Goal: Task Accomplishment & Management: Use online tool/utility

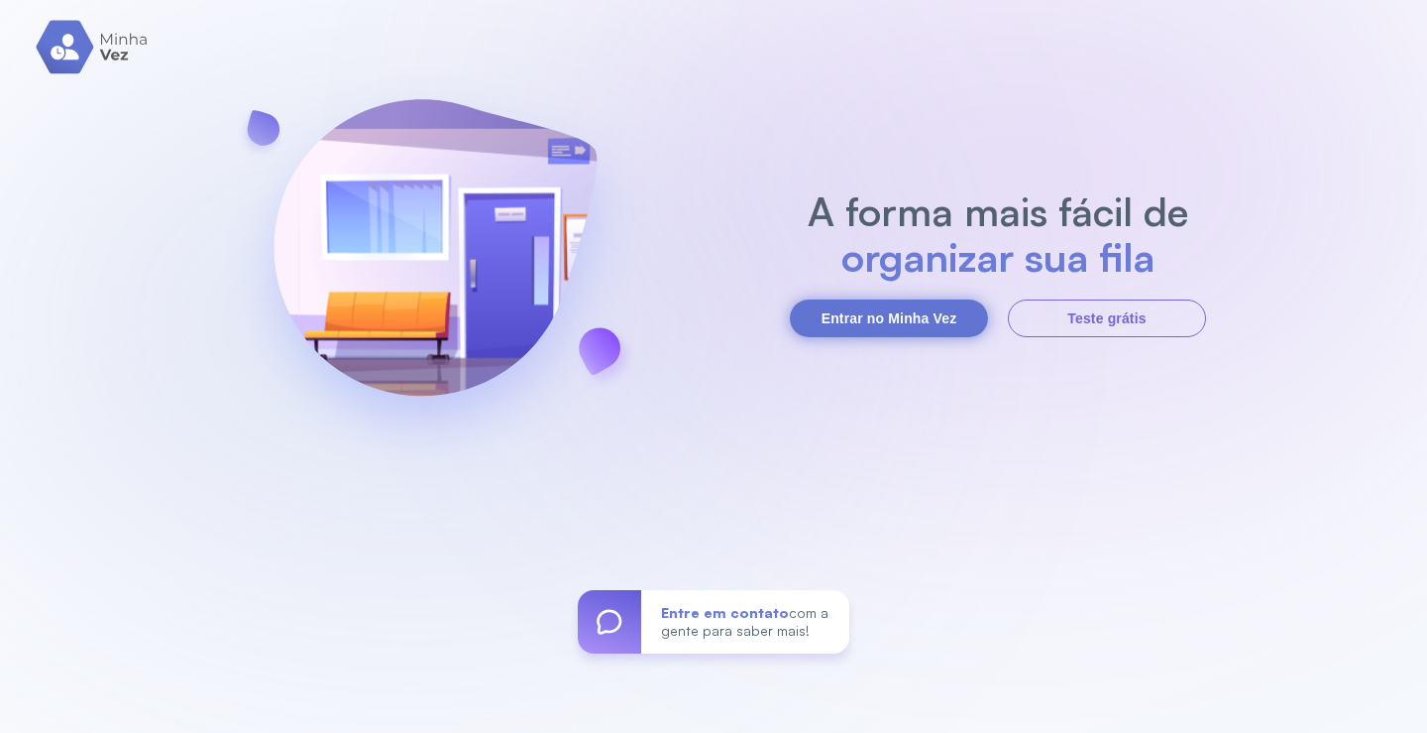
click at [941, 317] on button "Entrar no Minha Vez" at bounding box center [889, 318] width 198 height 38
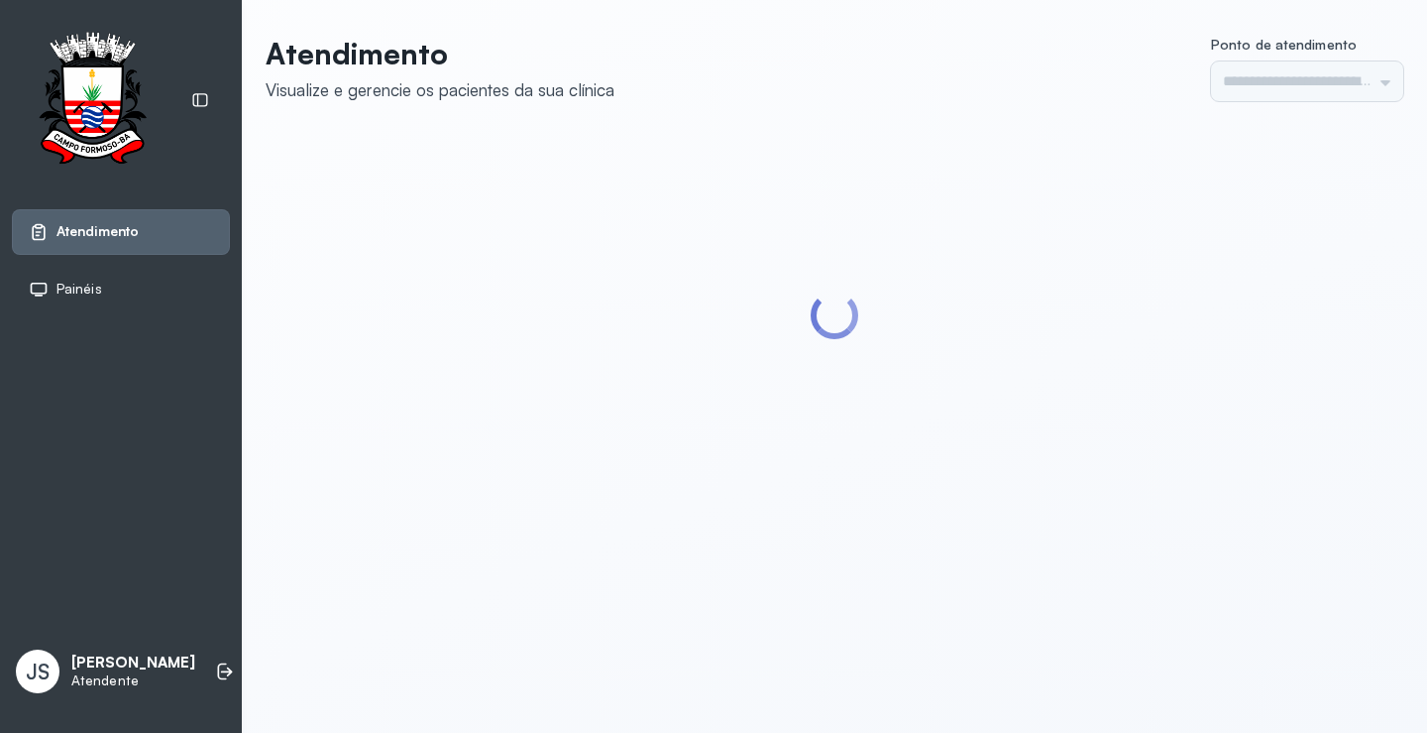
type input "*********"
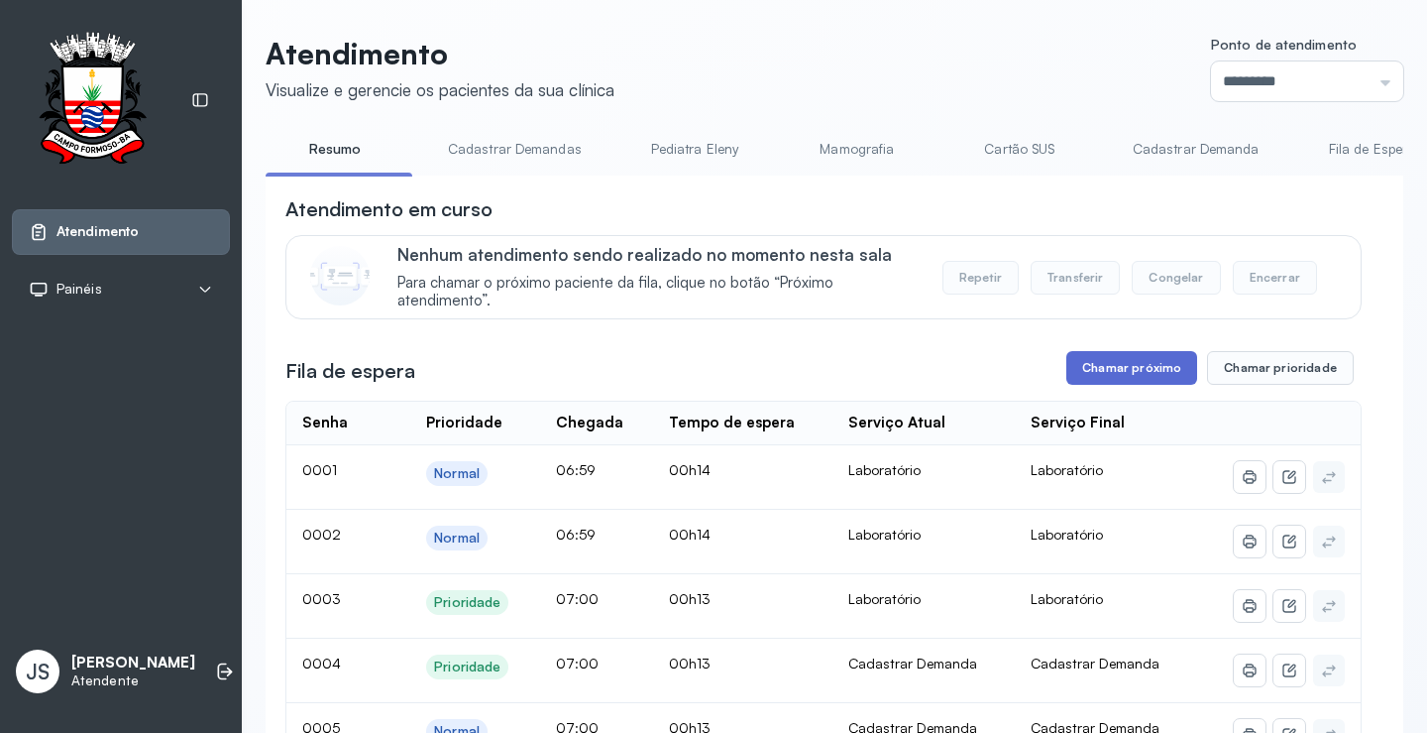
click at [1135, 374] on button "Chamar próximo" at bounding box center [1132, 368] width 131 height 34
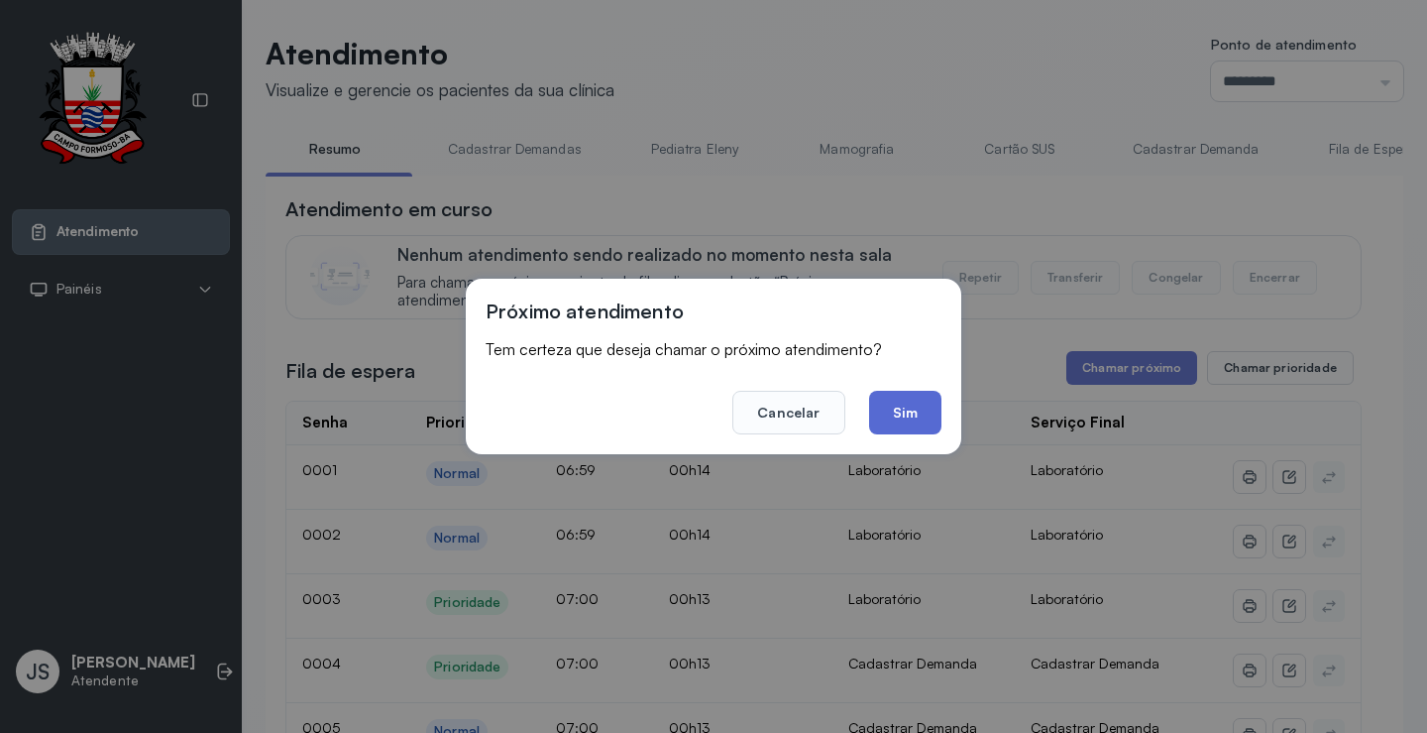
click at [918, 414] on button "Sim" at bounding box center [905, 413] width 72 height 44
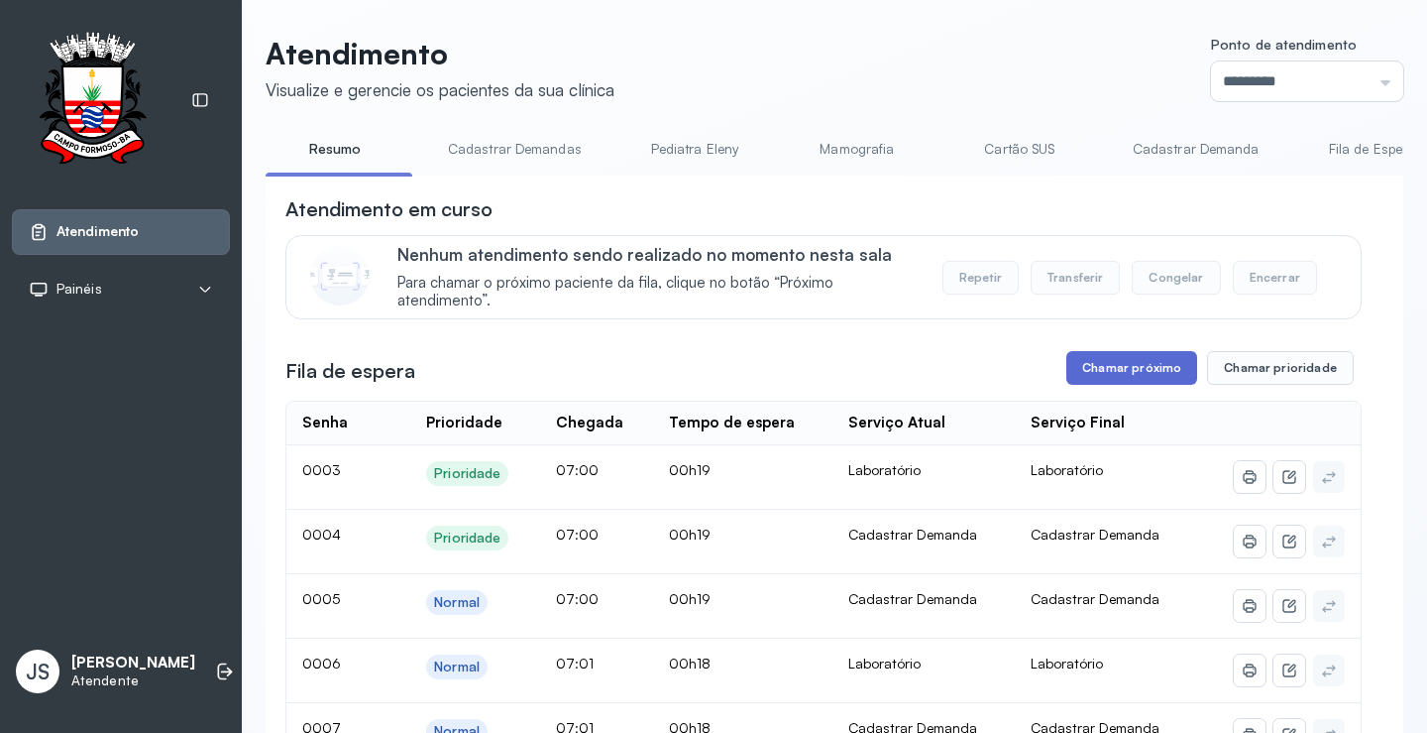
click at [1124, 376] on button "Chamar próximo" at bounding box center [1132, 368] width 131 height 34
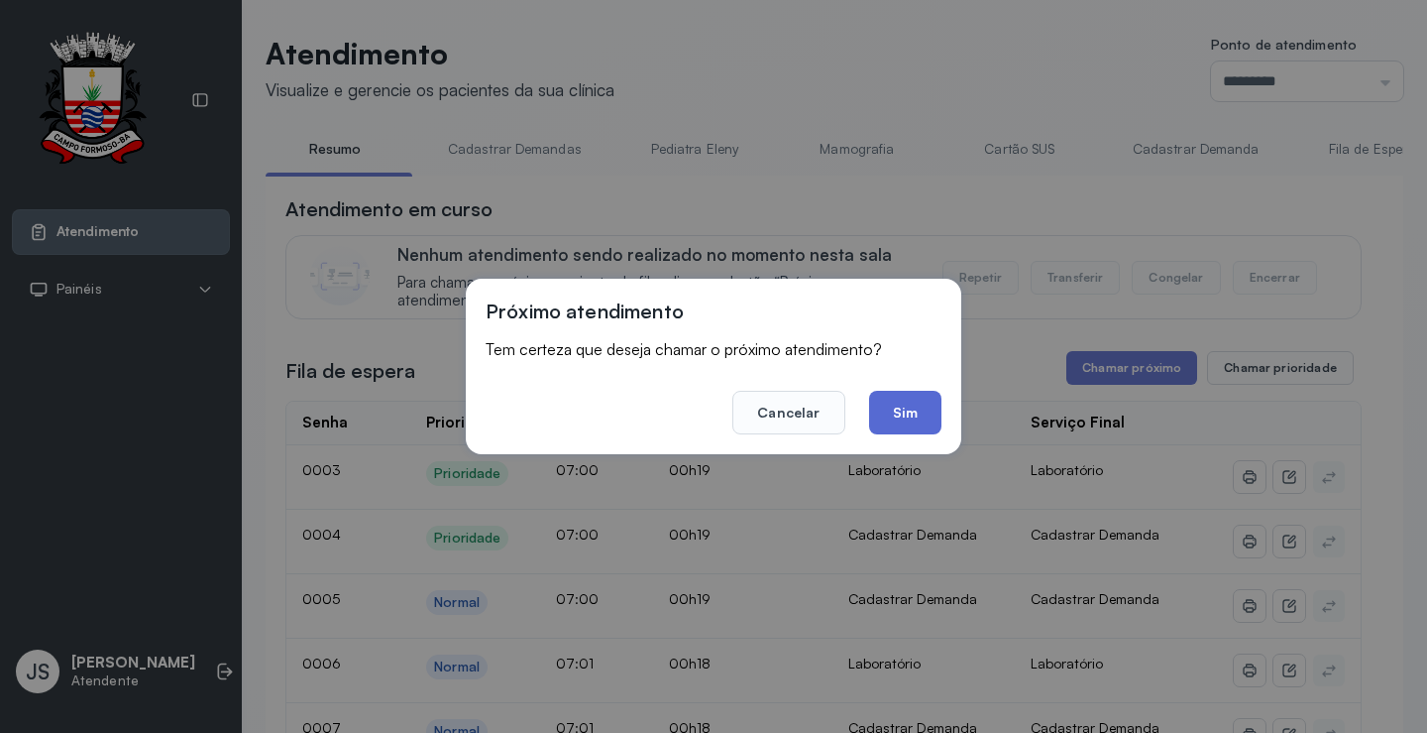
click at [907, 410] on button "Sim" at bounding box center [905, 413] width 72 height 44
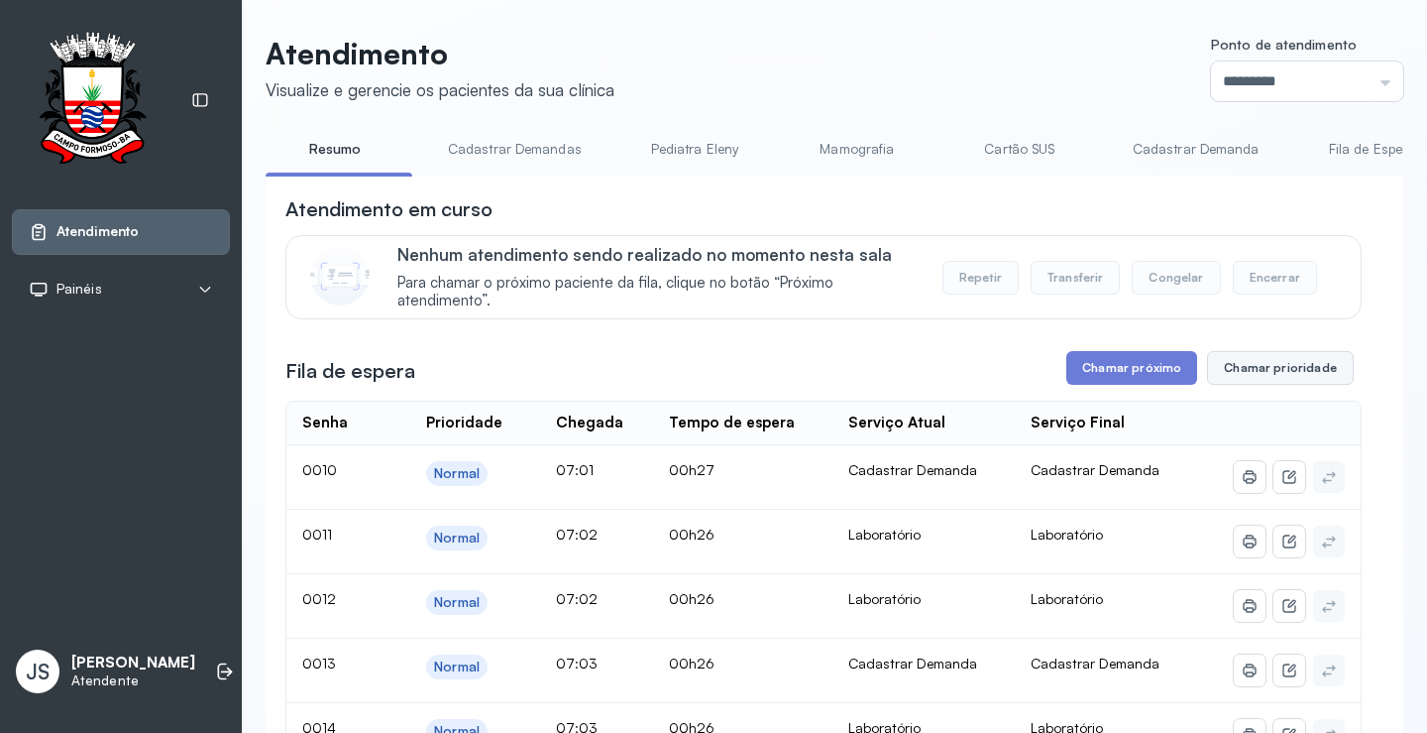
click at [1248, 360] on button "Chamar prioridade" at bounding box center [1280, 368] width 147 height 34
click at [1248, 368] on button "Chamar prioridade" at bounding box center [1280, 368] width 147 height 34
click at [1122, 374] on button "Chamar próximo" at bounding box center [1132, 368] width 131 height 34
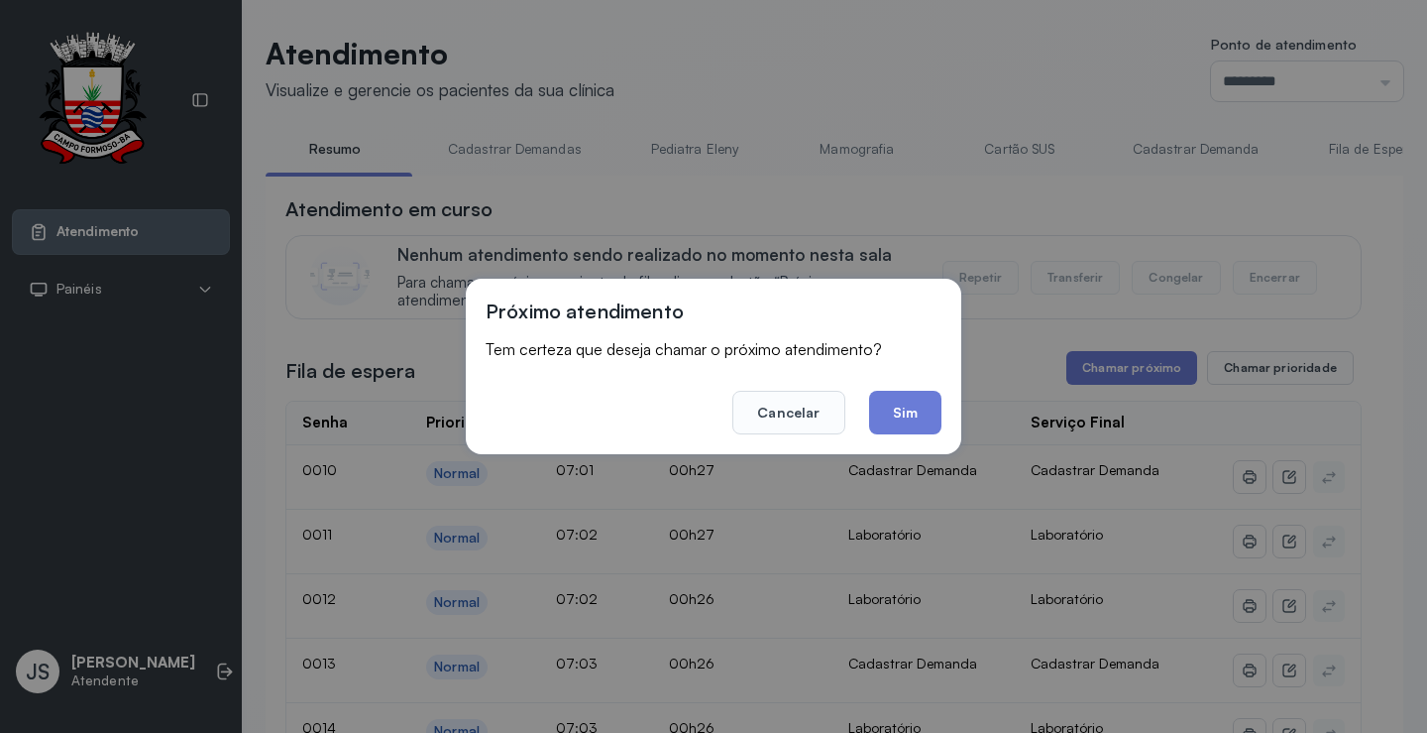
click at [854, 399] on footer "Cancelar Sim" at bounding box center [714, 398] width 456 height 71
click at [931, 411] on button "Sim" at bounding box center [905, 413] width 72 height 44
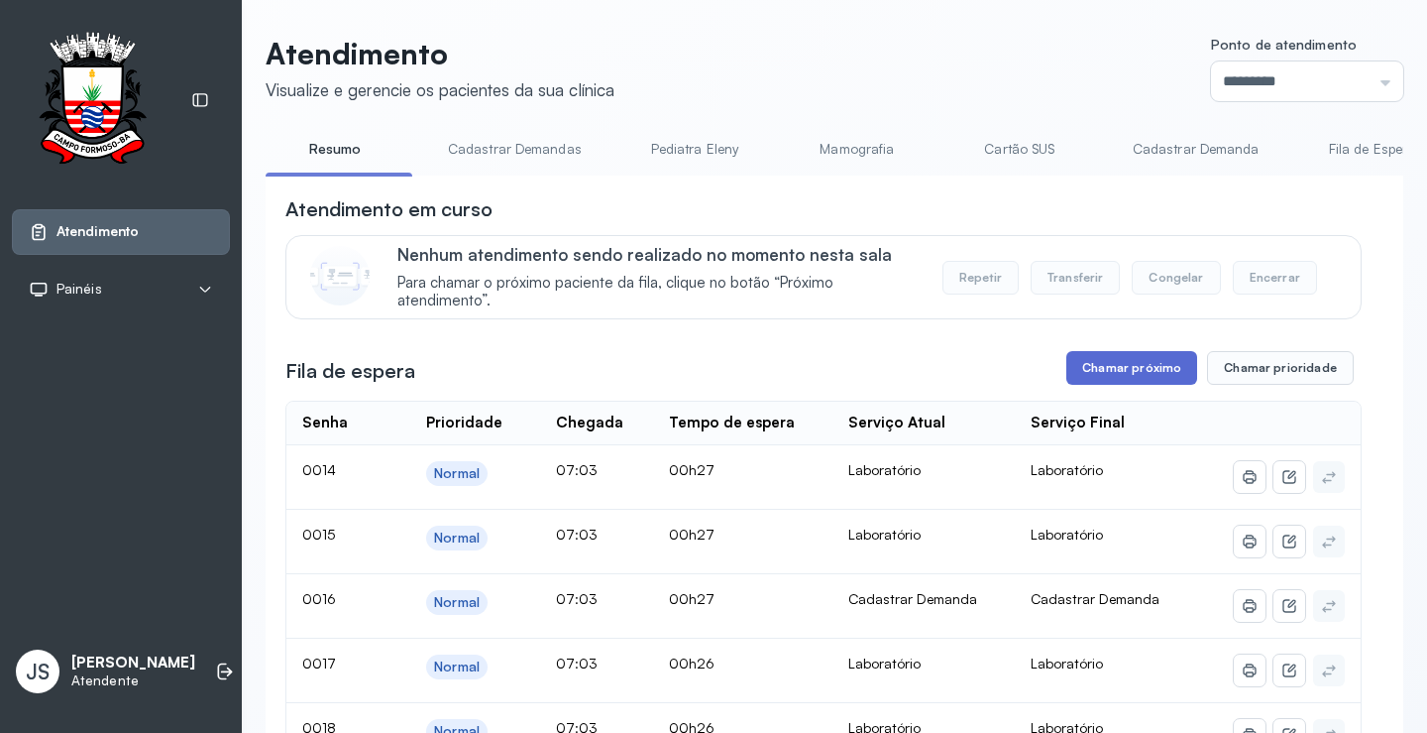
click at [1149, 374] on button "Chamar próximo" at bounding box center [1132, 368] width 131 height 34
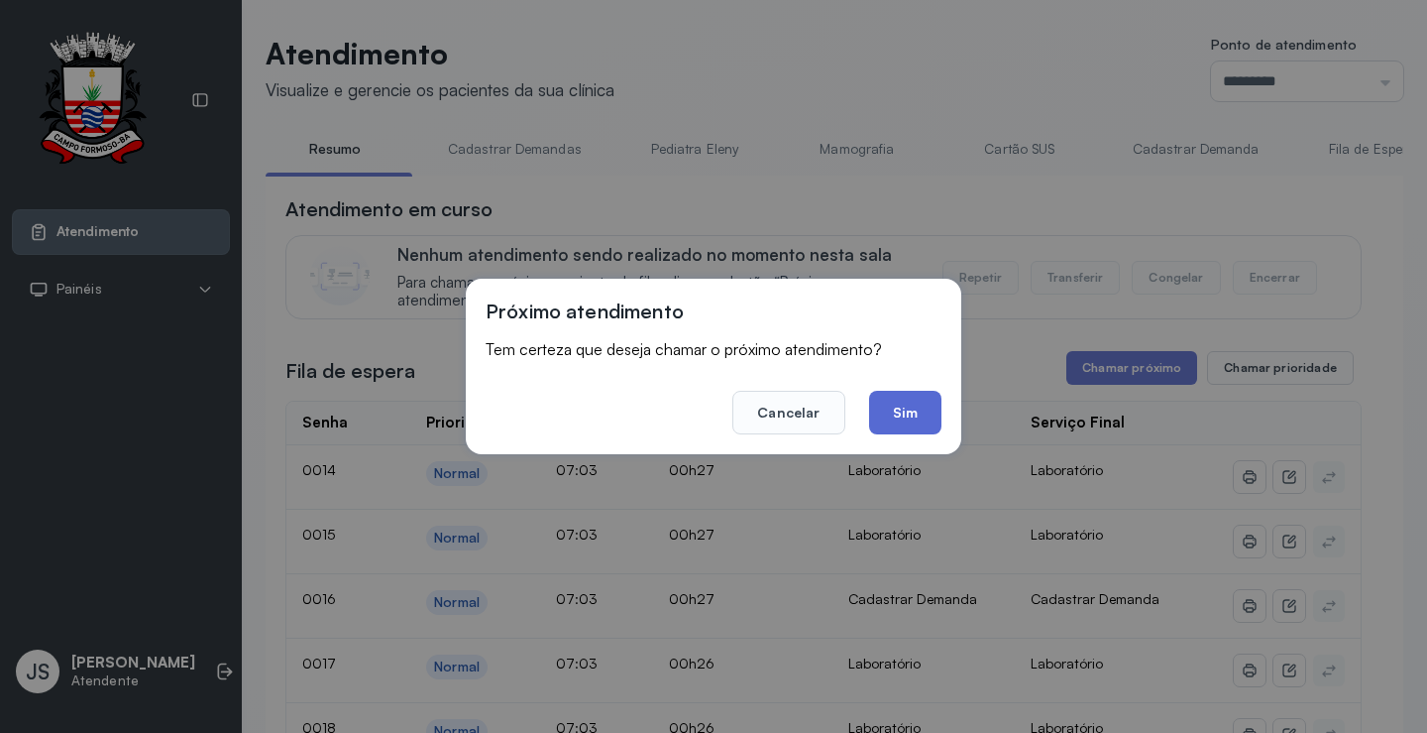
click at [904, 417] on button "Sim" at bounding box center [905, 413] width 72 height 44
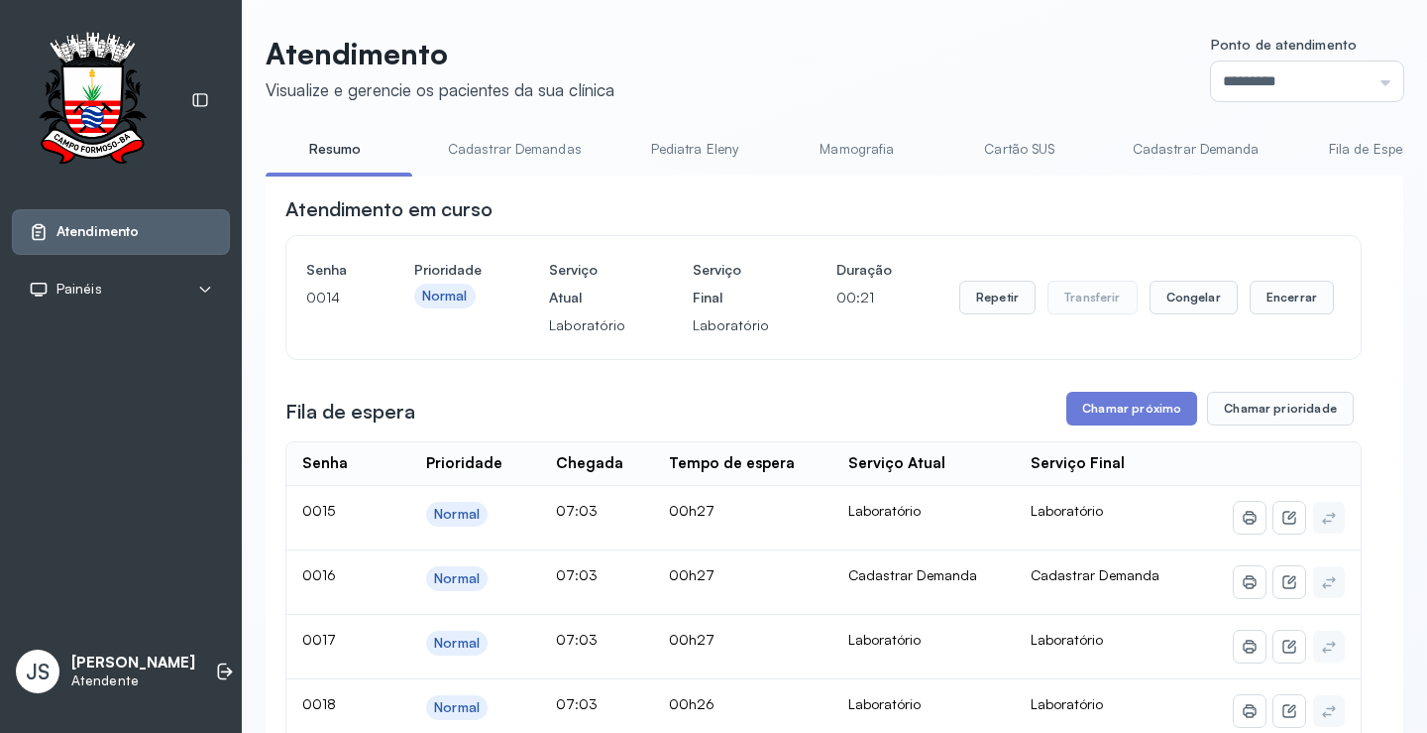
click at [1117, 425] on button "Chamar próximo" at bounding box center [1132, 409] width 131 height 34
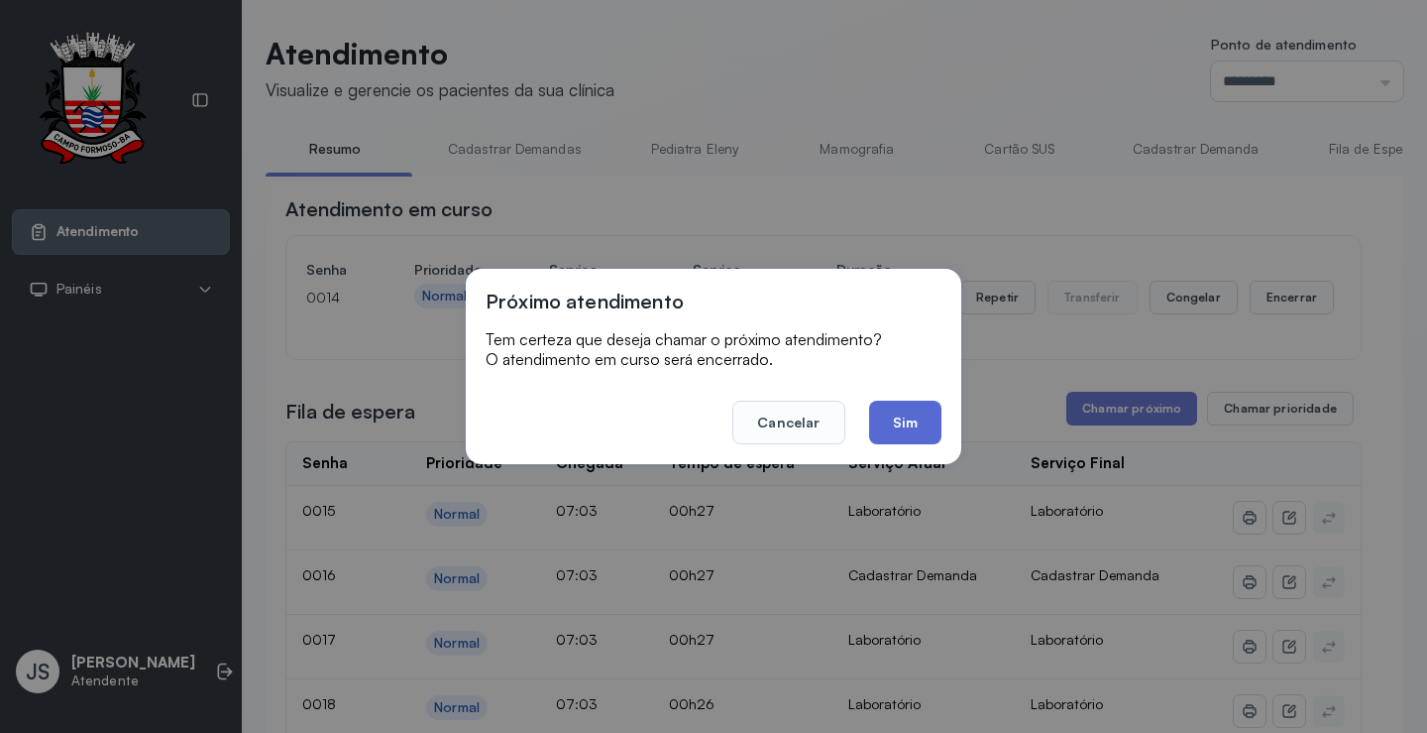
click at [914, 421] on button "Sim" at bounding box center [905, 422] width 72 height 44
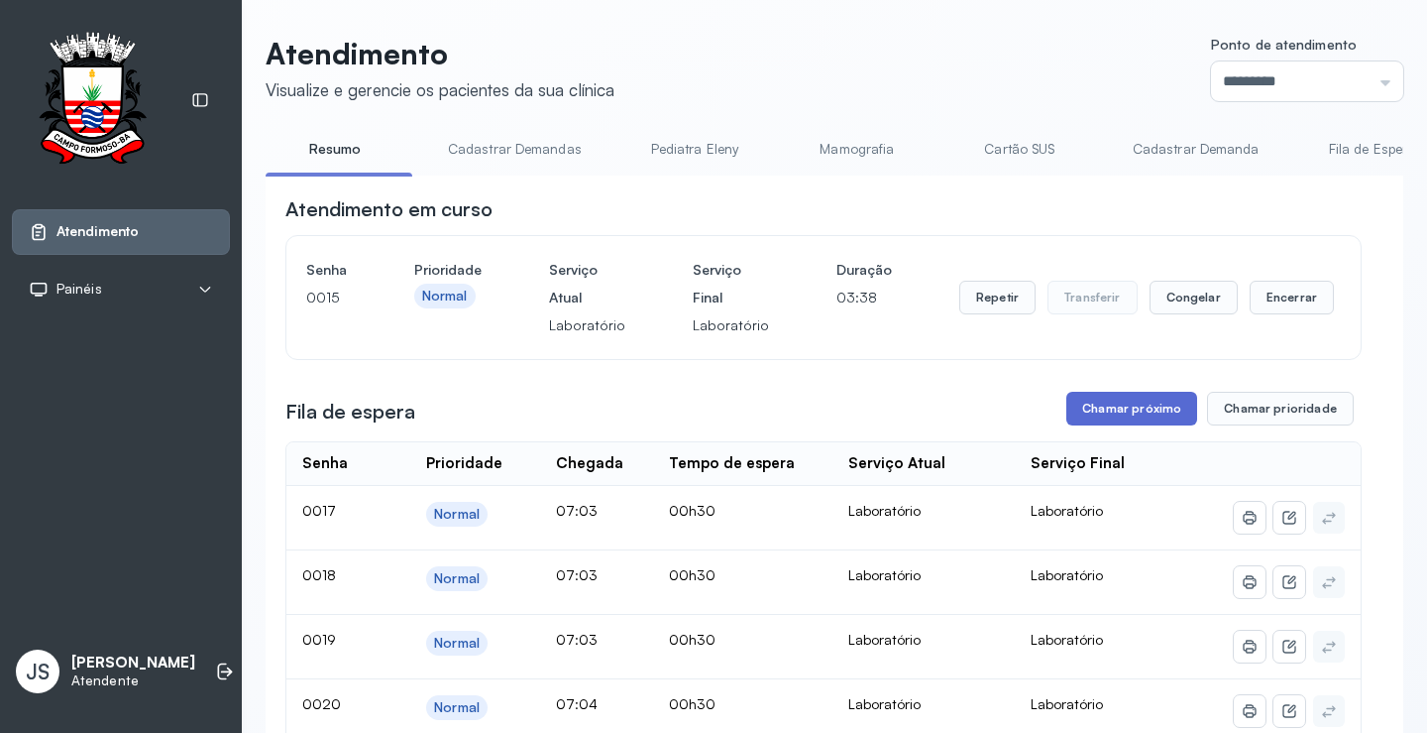
click at [1125, 413] on button "Chamar próximo" at bounding box center [1132, 409] width 131 height 34
click at [1113, 411] on button "Chamar próximo" at bounding box center [1132, 409] width 131 height 34
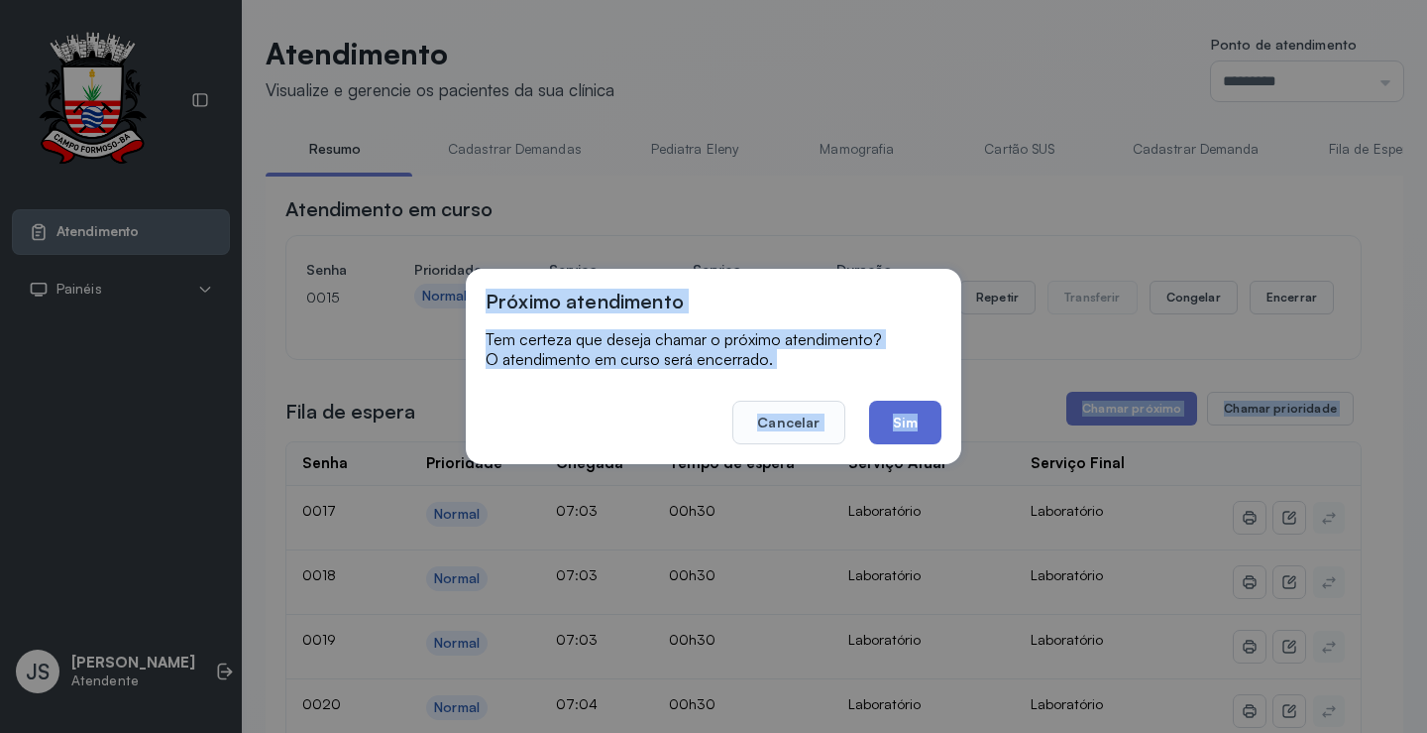
click at [903, 419] on button "Sim" at bounding box center [905, 422] width 72 height 44
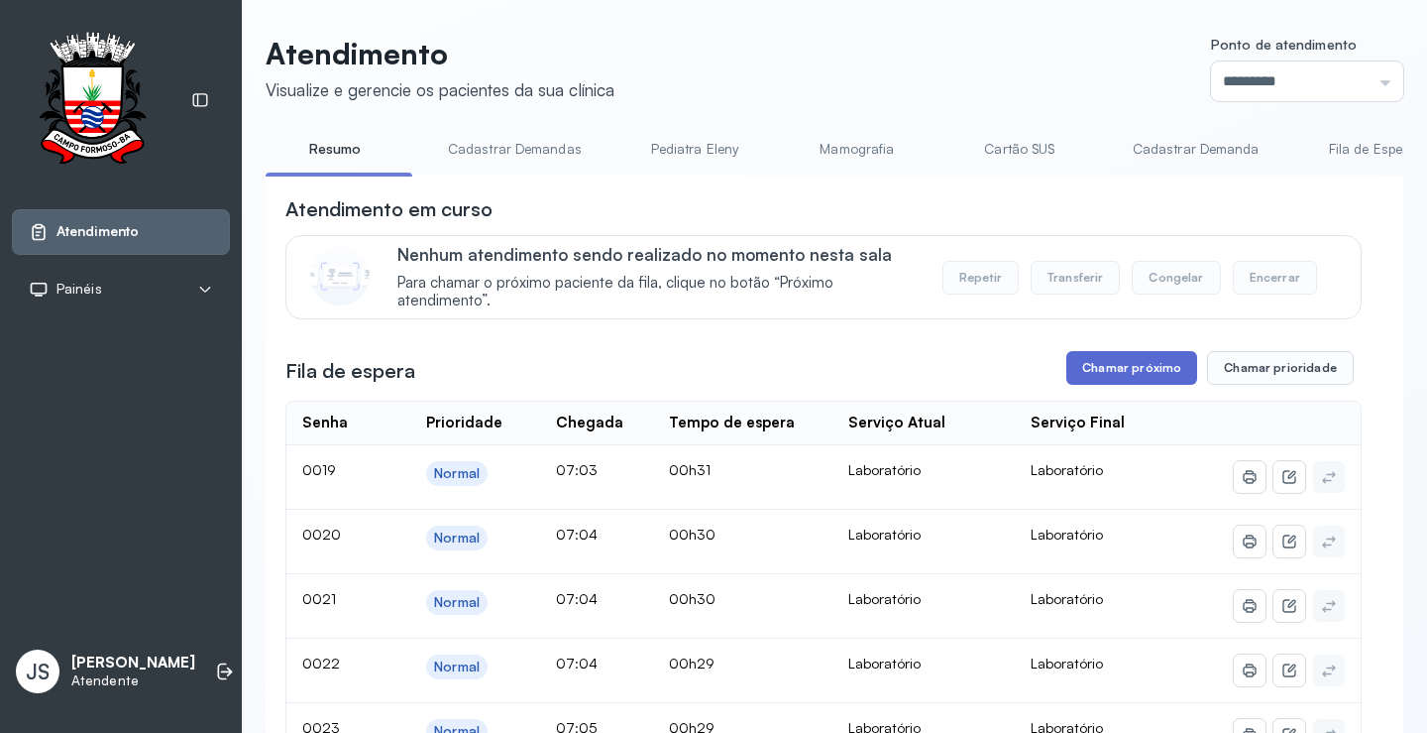
click at [1105, 367] on button "Chamar próximo" at bounding box center [1132, 368] width 131 height 34
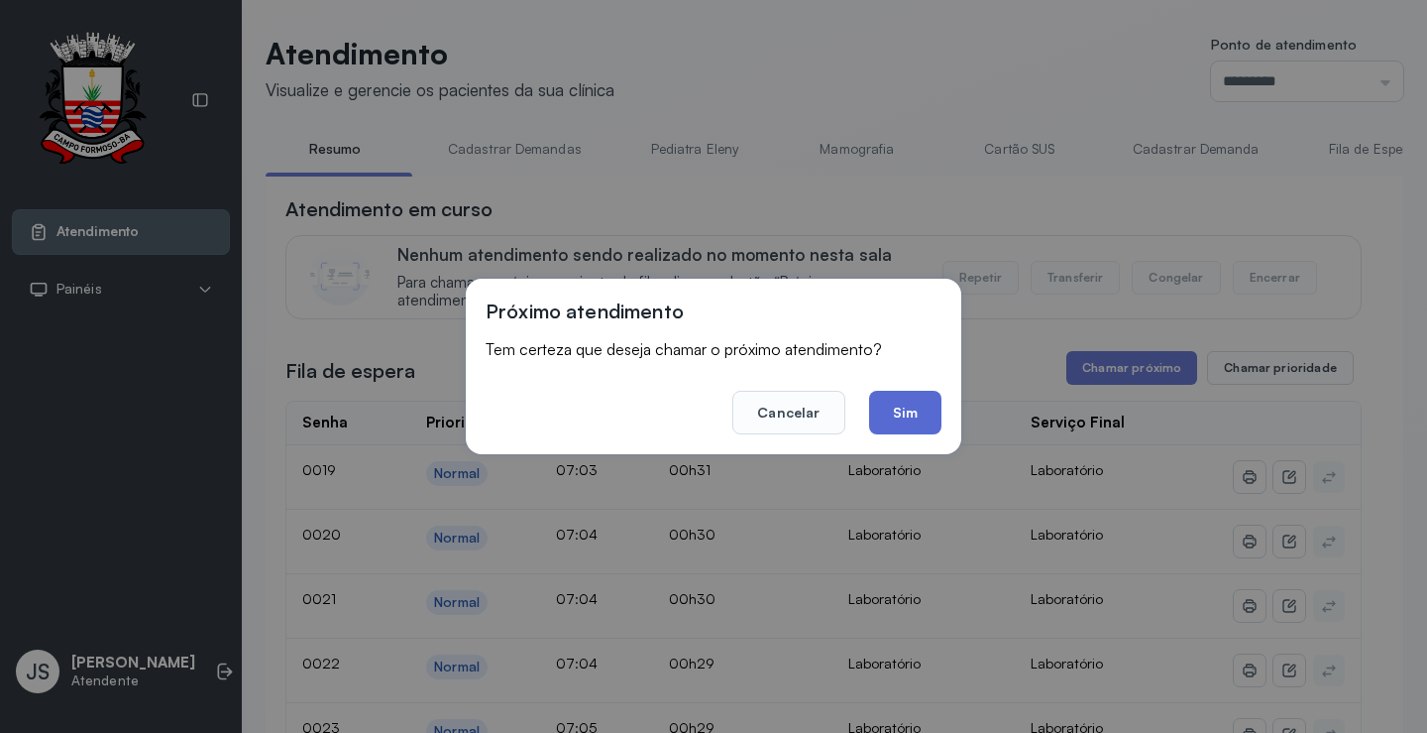
click at [934, 406] on button "Sim" at bounding box center [905, 413] width 72 height 44
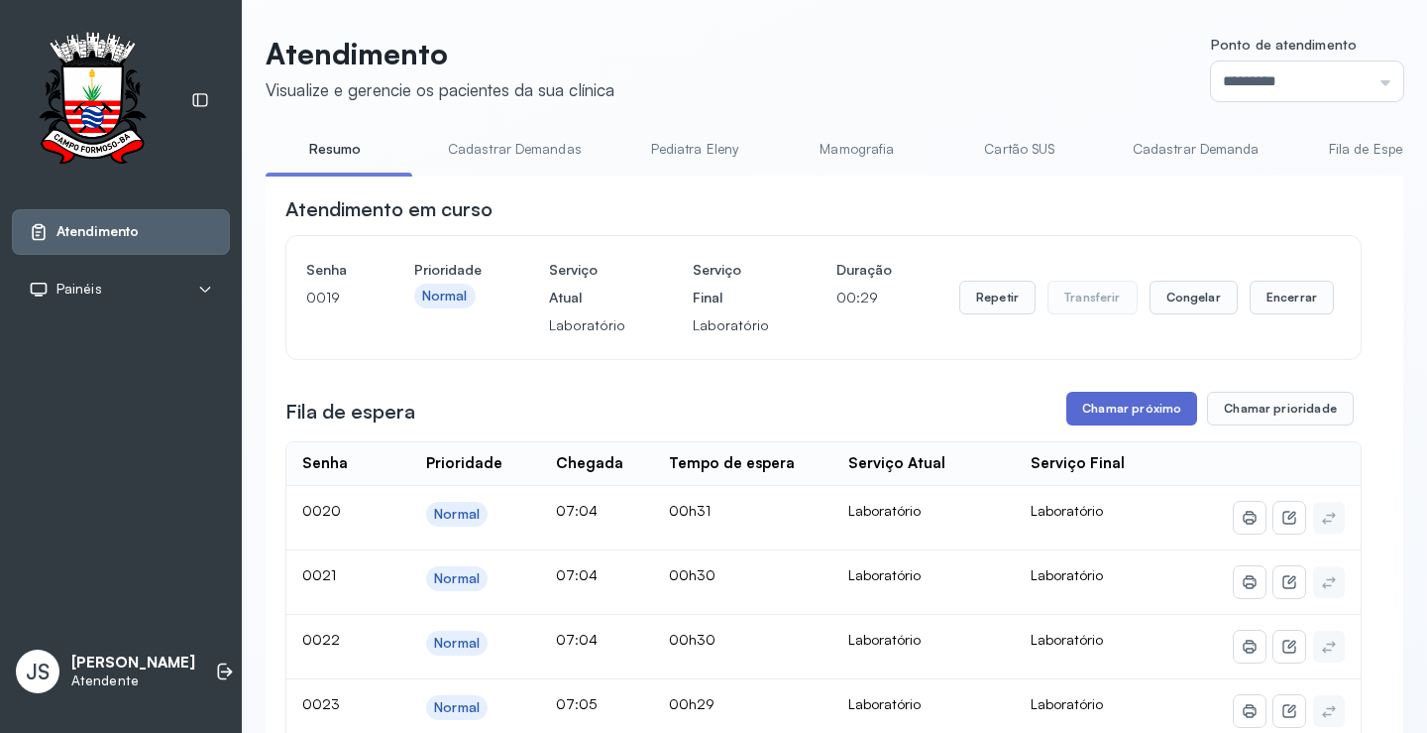
click at [1143, 412] on button "Chamar próximo" at bounding box center [1132, 409] width 131 height 34
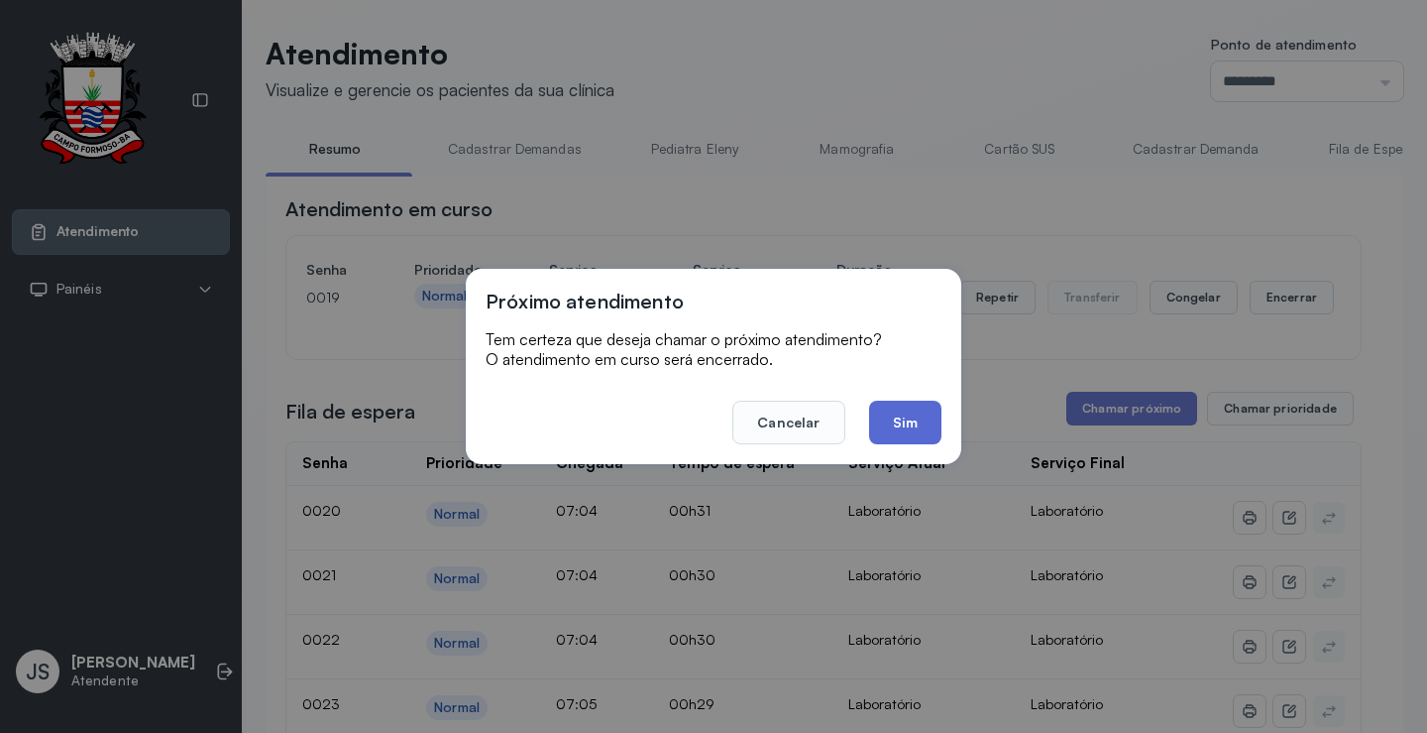
click at [913, 421] on button "Sim" at bounding box center [905, 422] width 72 height 44
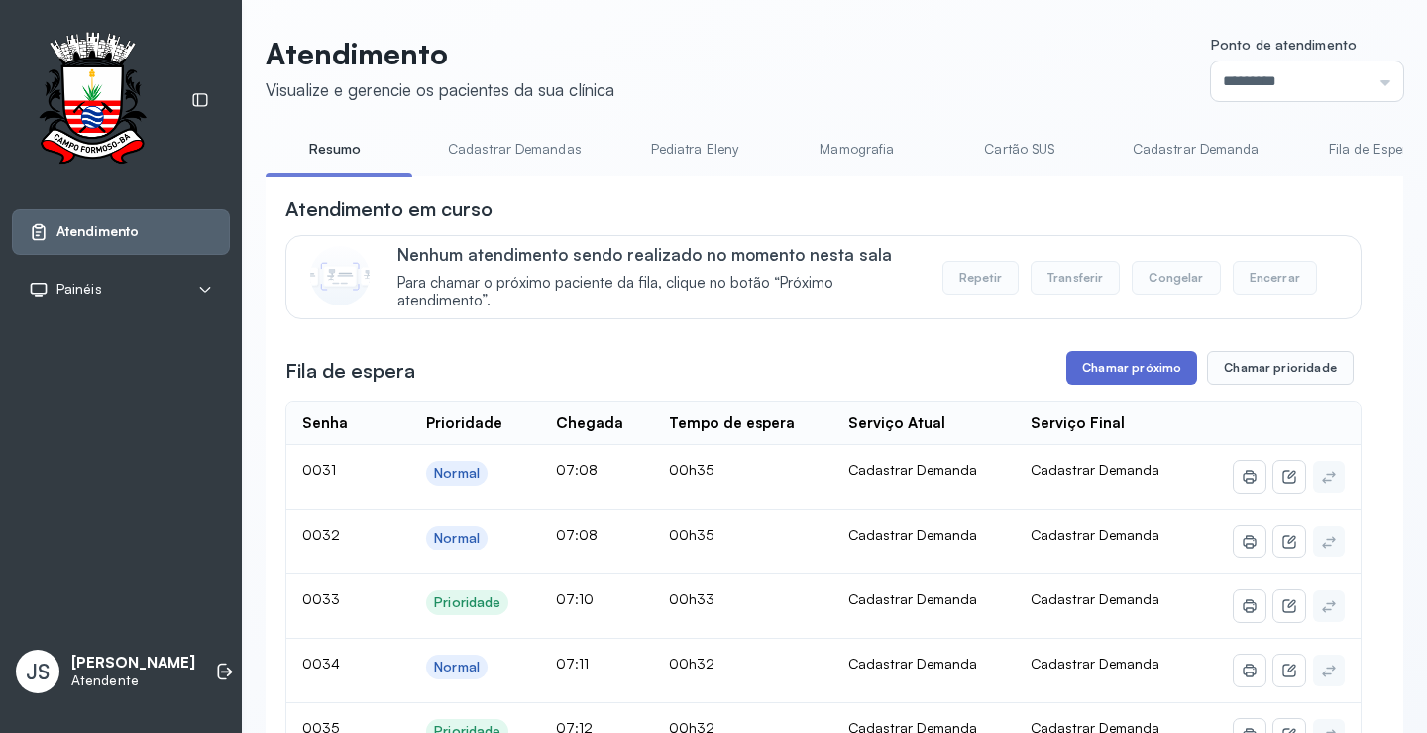
click at [1145, 368] on button "Chamar próximo" at bounding box center [1132, 368] width 131 height 34
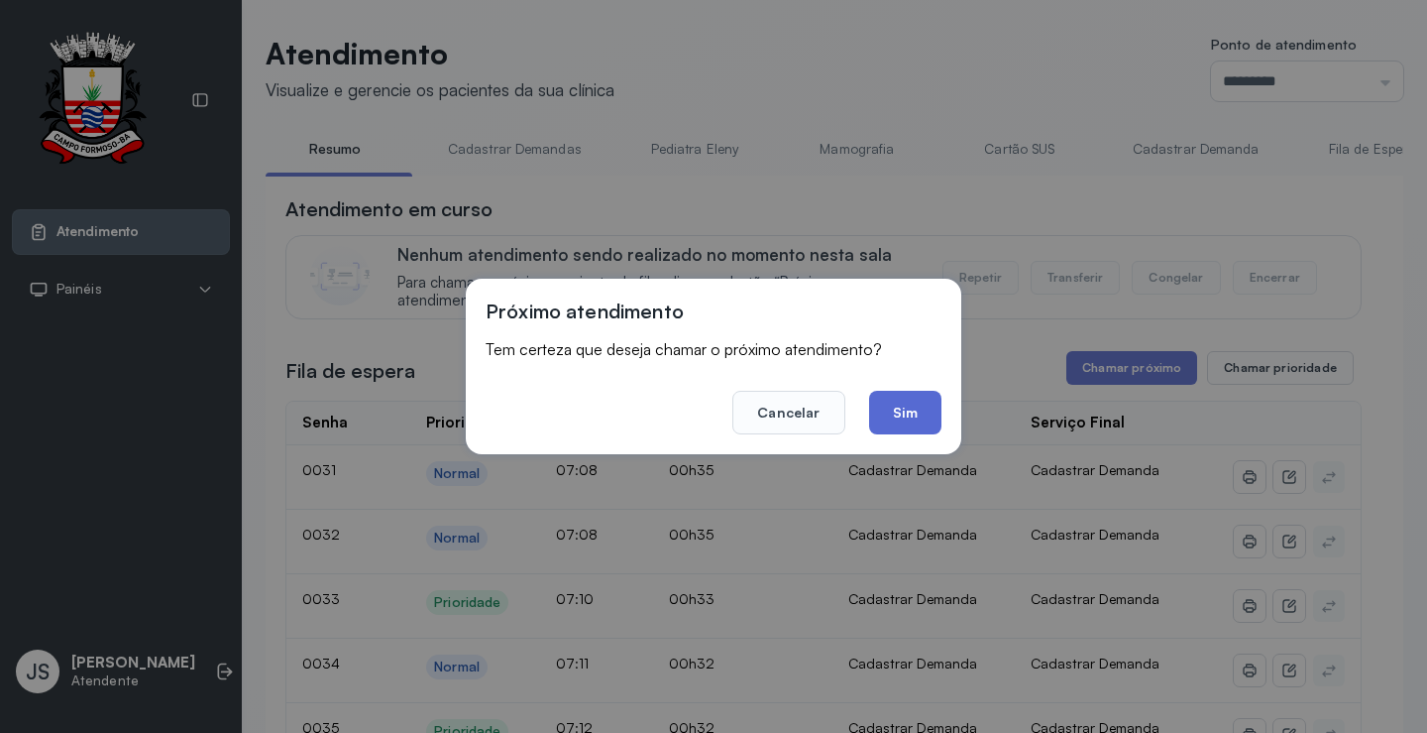
click at [913, 420] on button "Sim" at bounding box center [905, 413] width 72 height 44
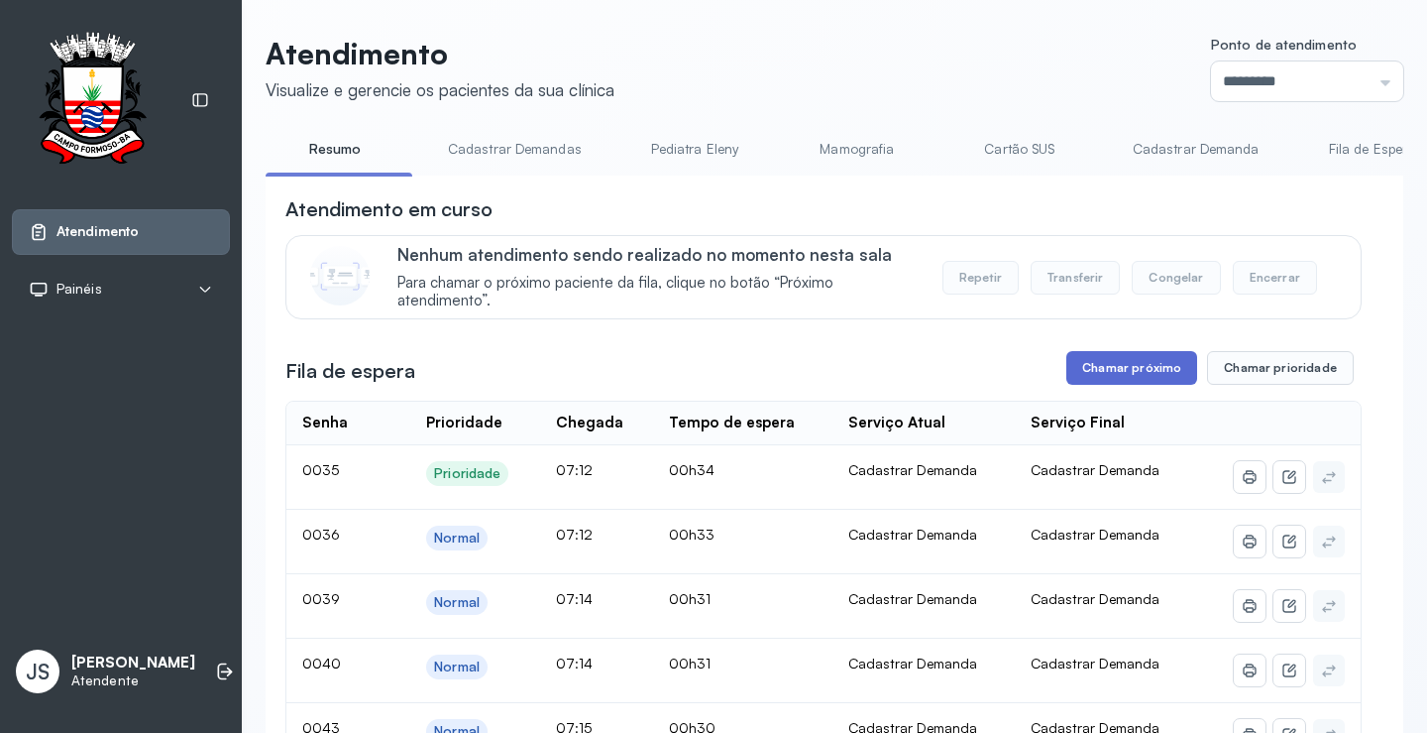
click at [1149, 368] on button "Chamar próximo" at bounding box center [1132, 368] width 131 height 34
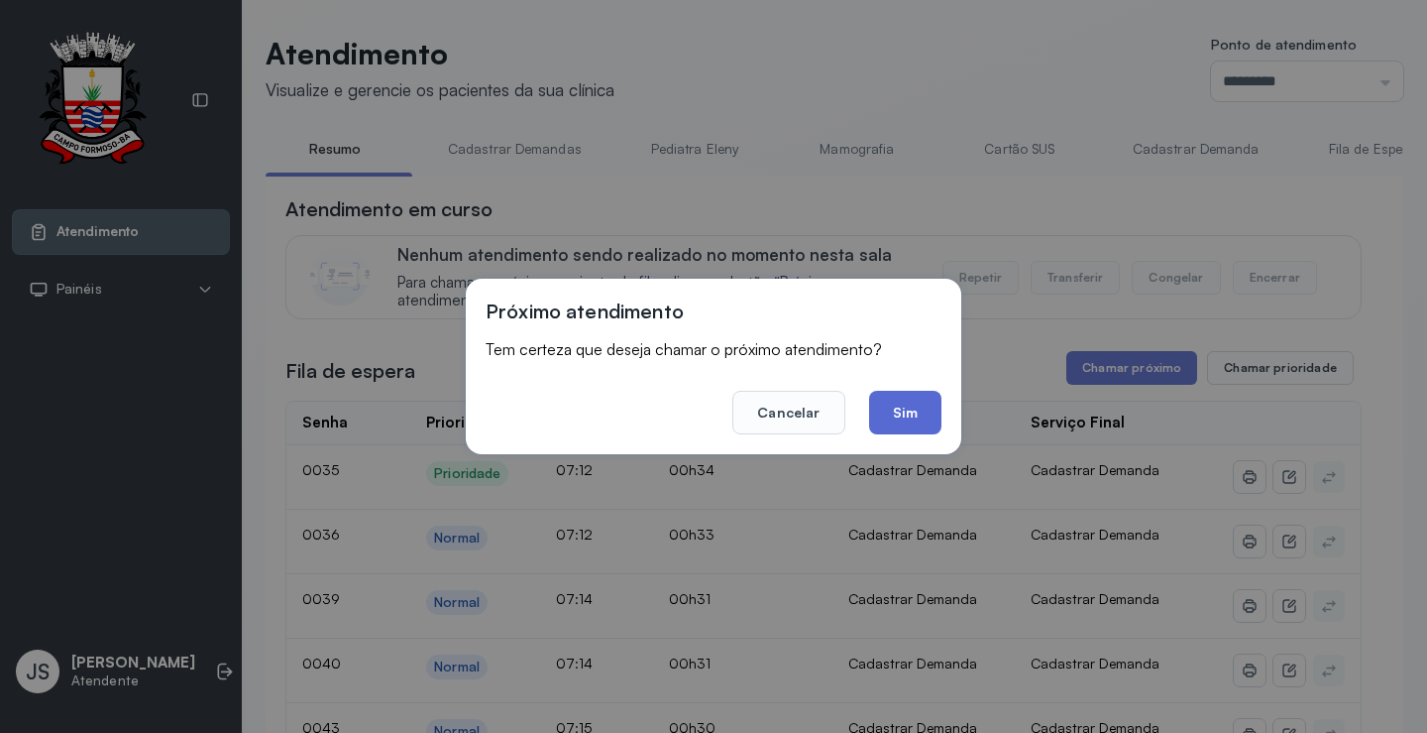
click at [888, 405] on button "Sim" at bounding box center [905, 413] width 72 height 44
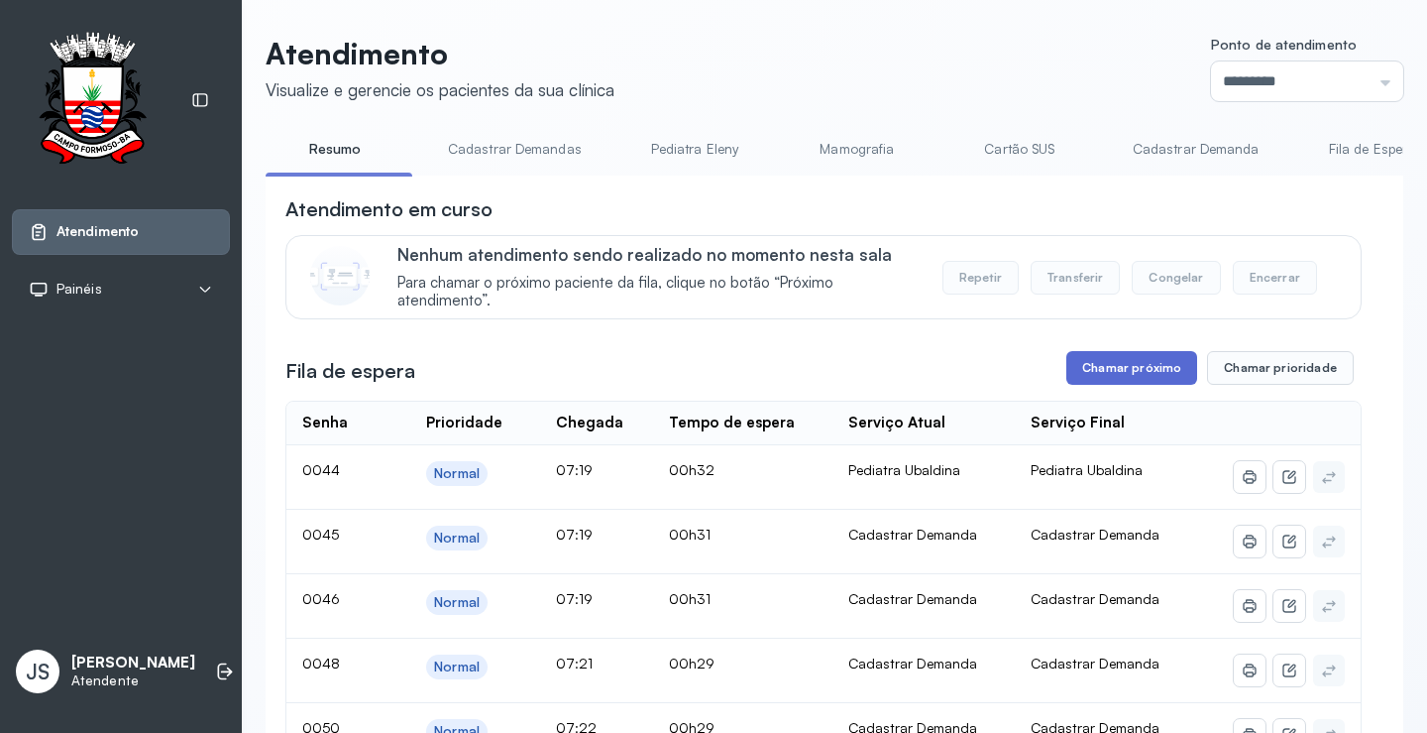
click at [1145, 366] on button "Chamar próximo" at bounding box center [1132, 368] width 131 height 34
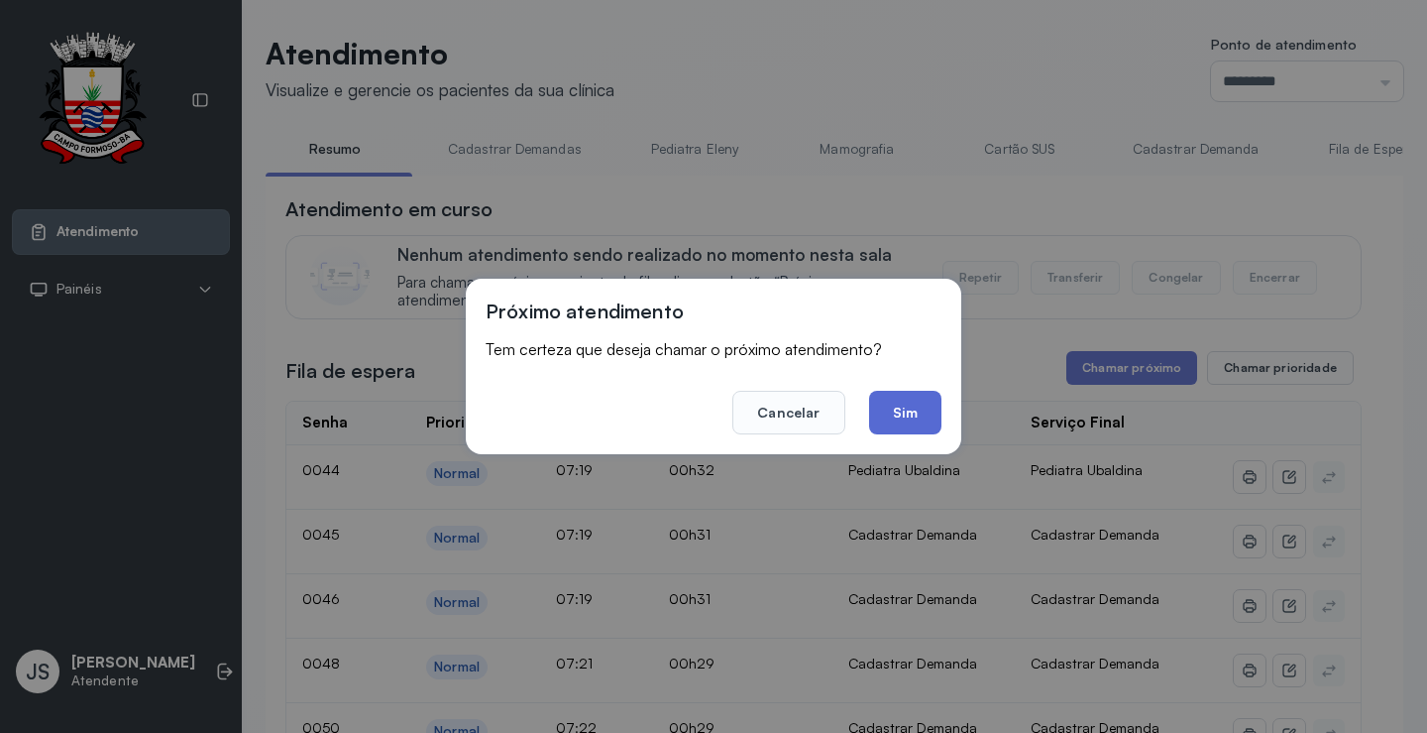
click at [923, 416] on button "Sim" at bounding box center [905, 413] width 72 height 44
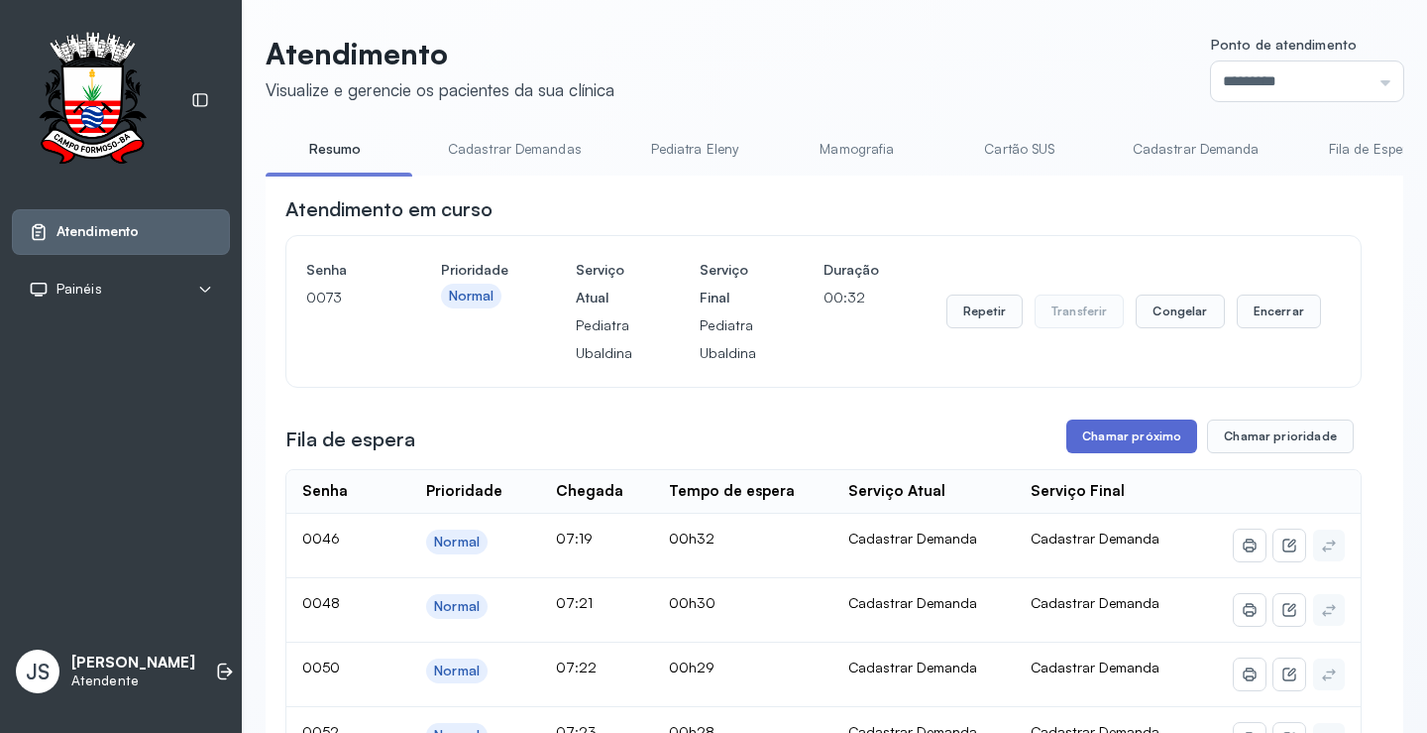
click at [1120, 442] on button "Chamar próximo" at bounding box center [1132, 436] width 131 height 34
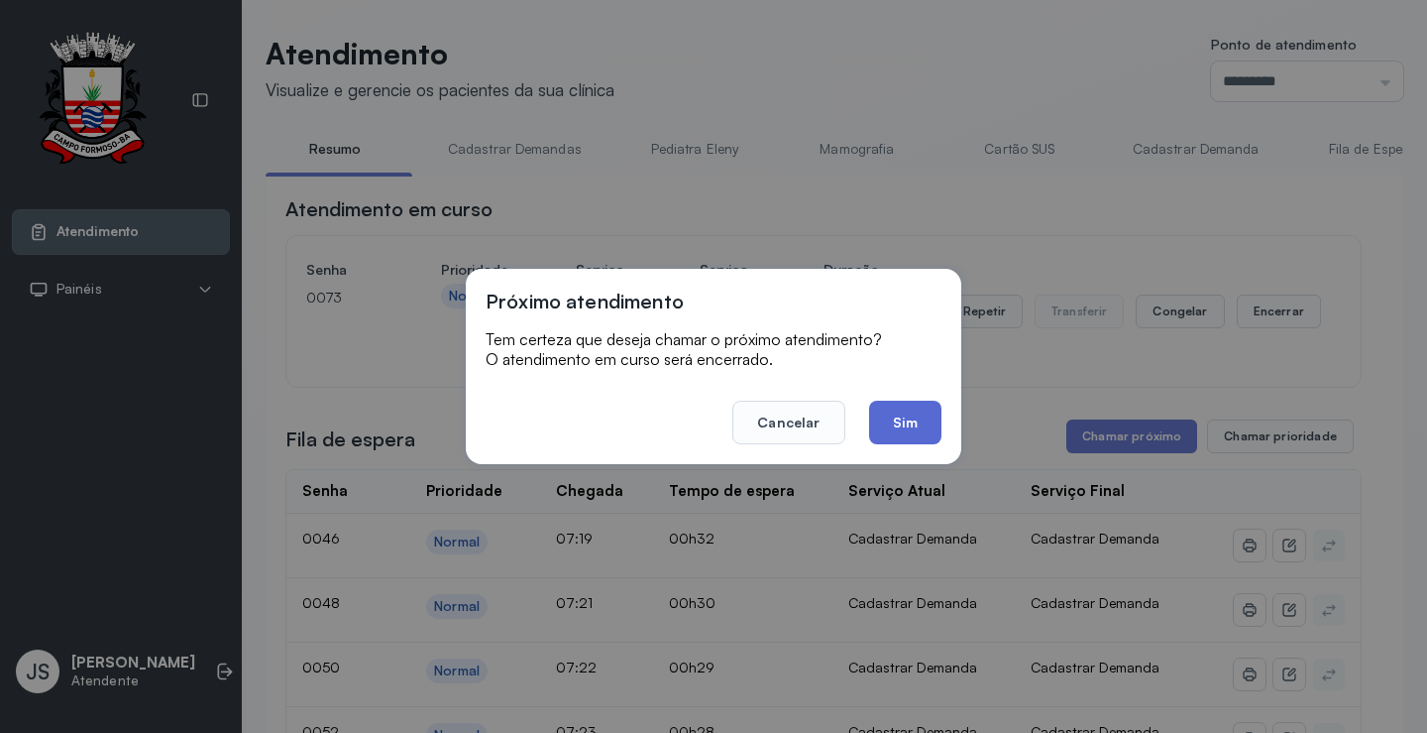
click at [909, 422] on button "Sim" at bounding box center [905, 422] width 72 height 44
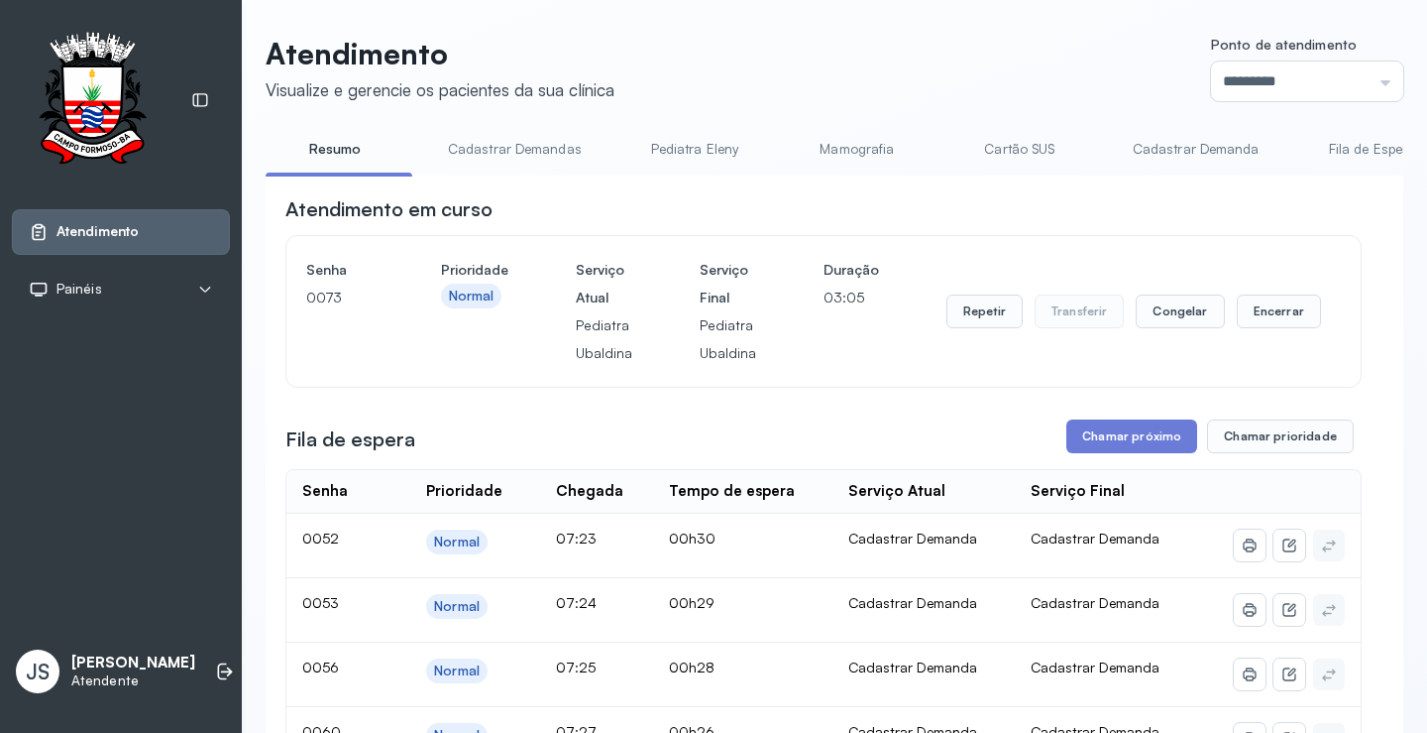
click at [902, 78] on header "Atendimento Visualize e gerencie os pacientes da sua clínica Ponto de atendimen…" at bounding box center [835, 68] width 1138 height 65
click at [1131, 436] on button "Chamar próximo" at bounding box center [1132, 436] width 131 height 34
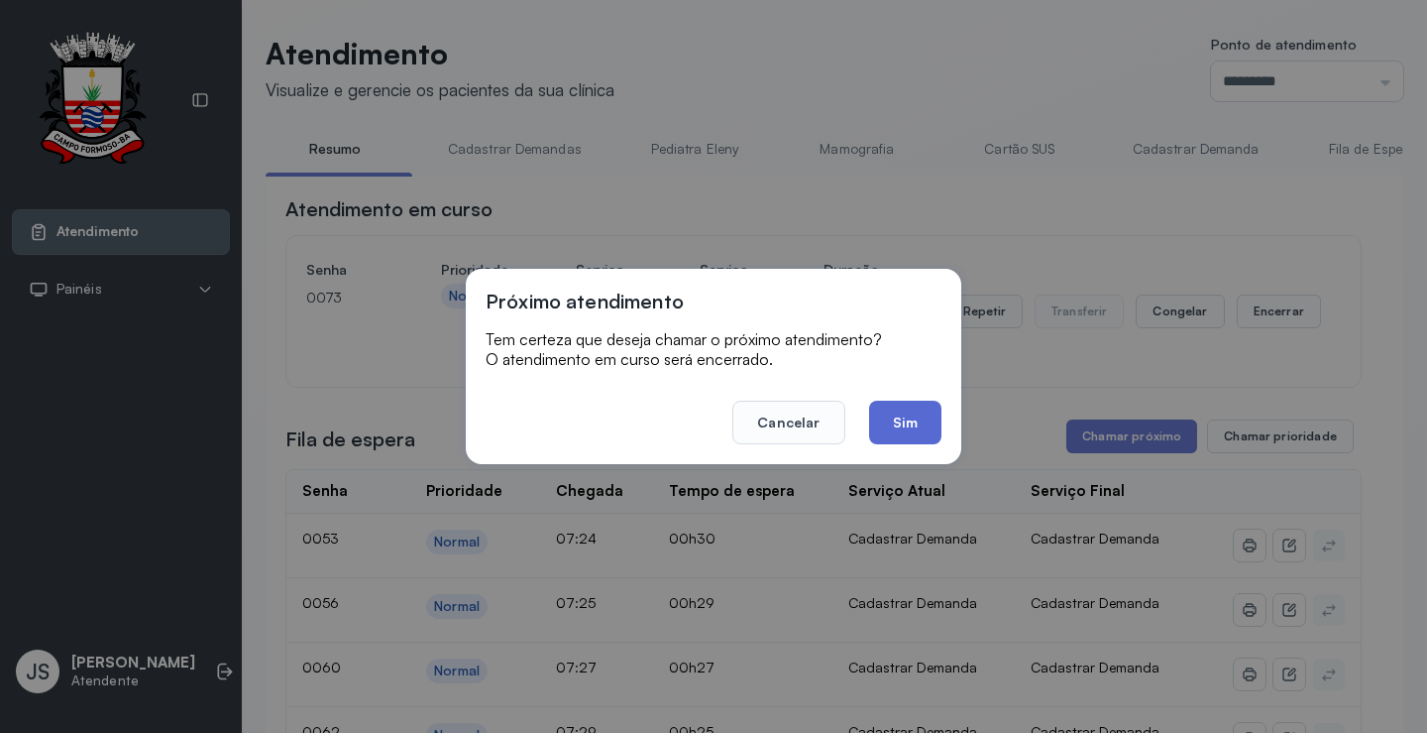
click at [921, 425] on button "Sim" at bounding box center [905, 422] width 72 height 44
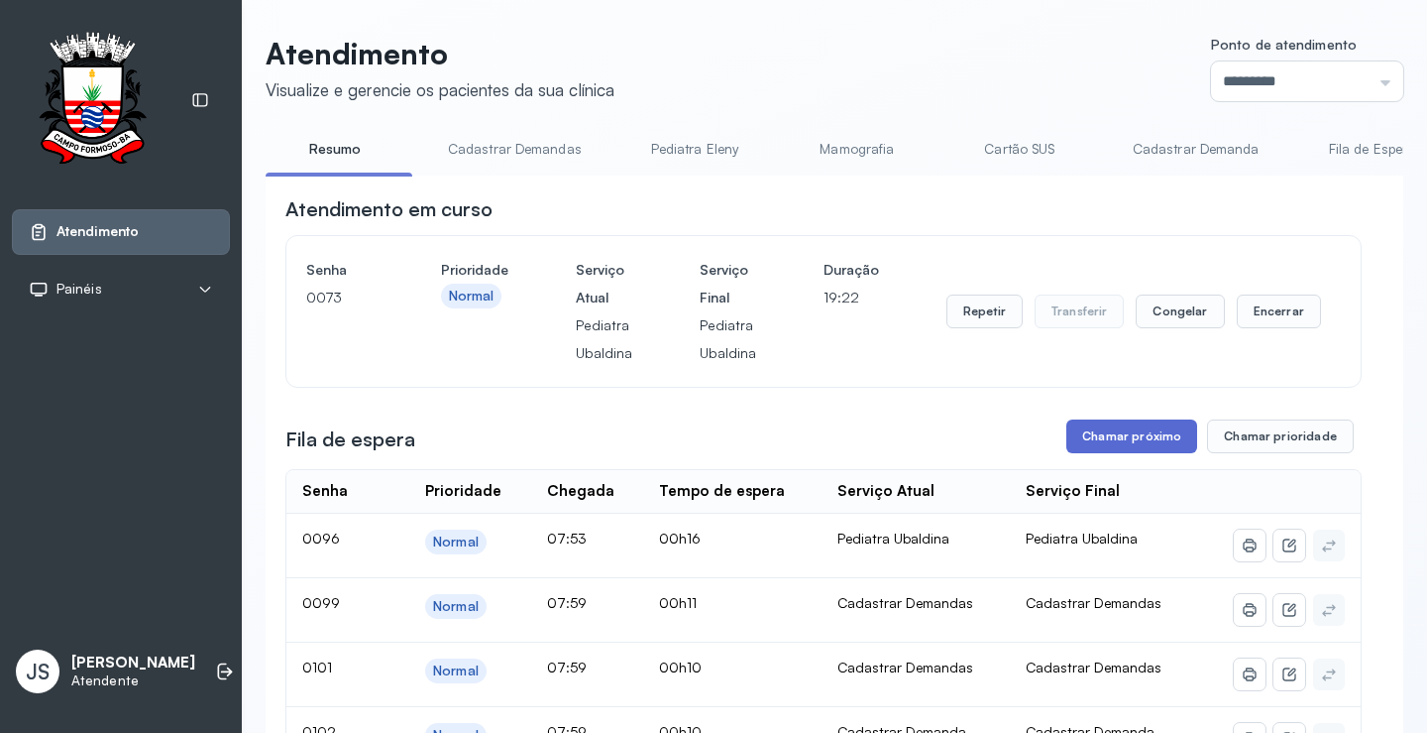
click at [1145, 435] on button "Chamar próximo" at bounding box center [1132, 436] width 131 height 34
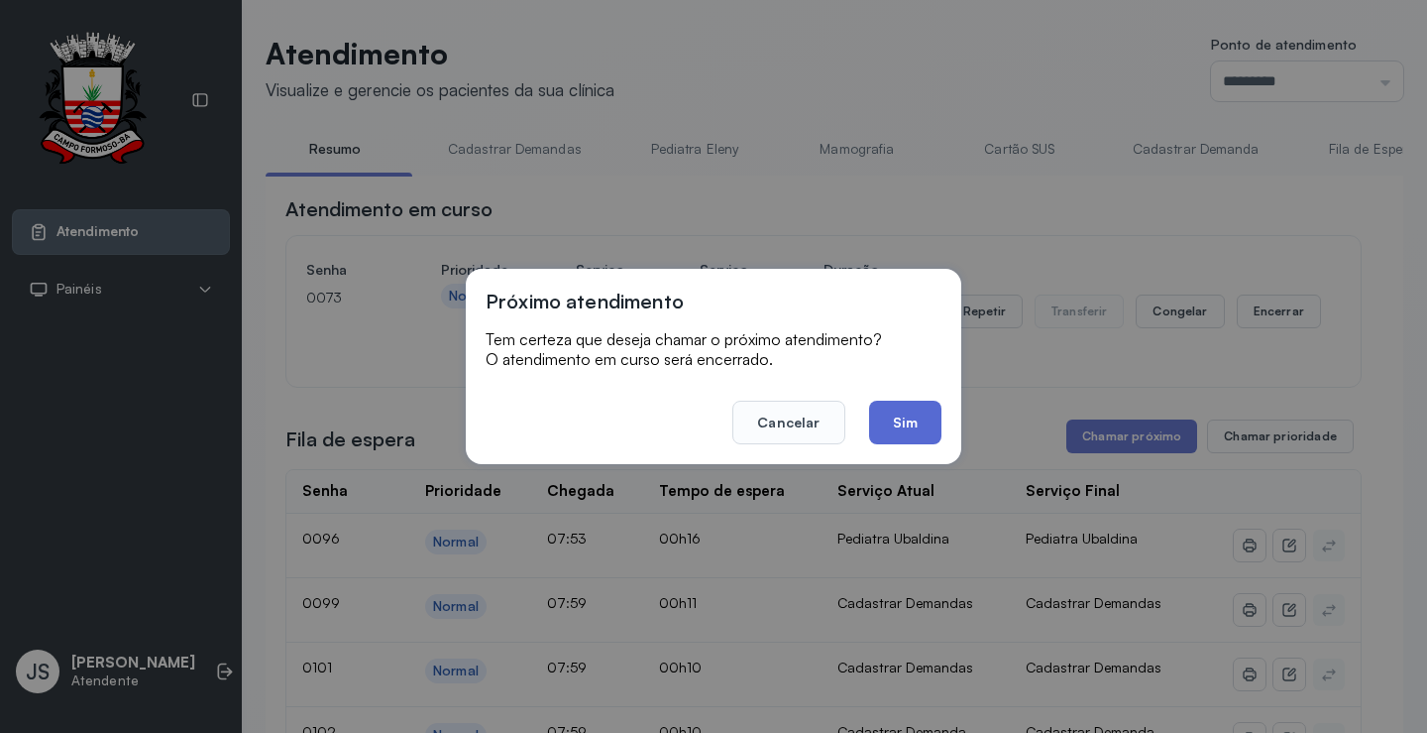
click at [922, 410] on button "Sim" at bounding box center [905, 422] width 72 height 44
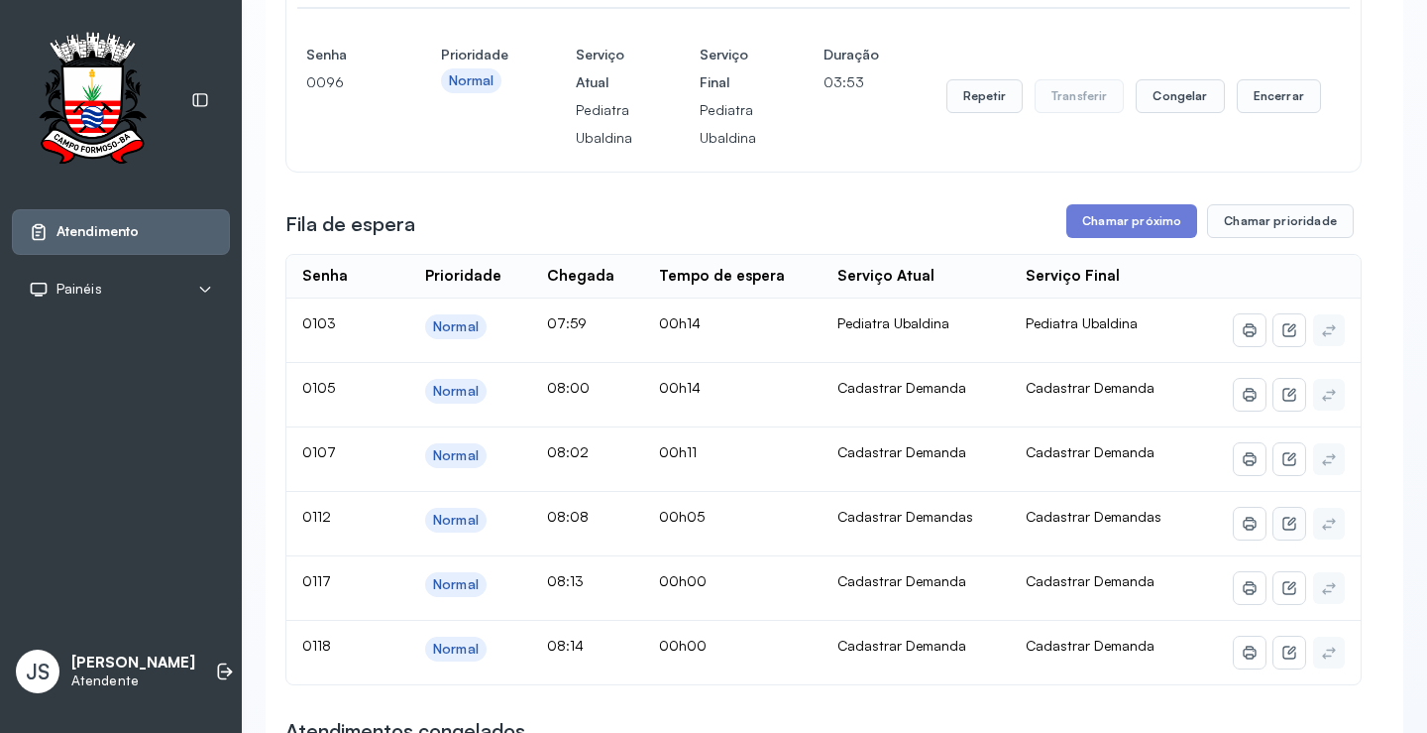
scroll to position [397, 0]
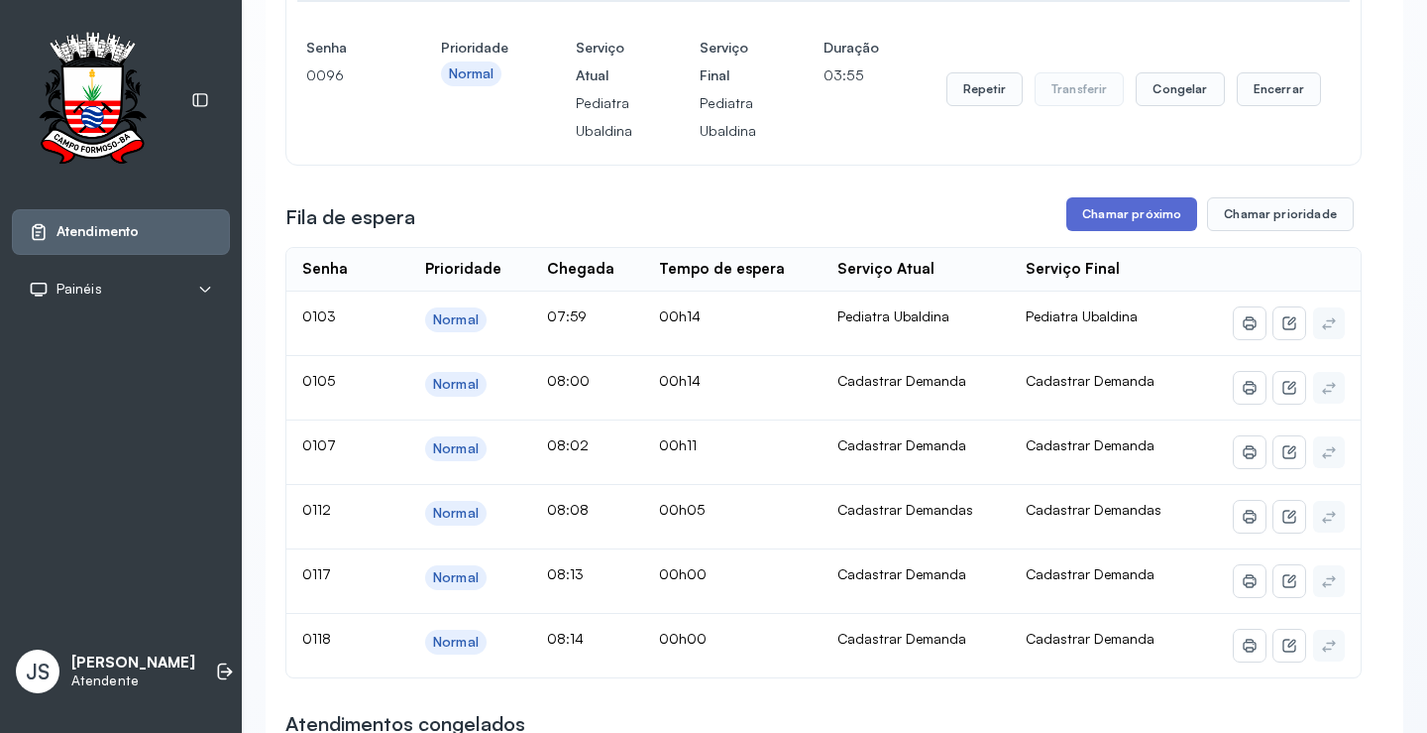
click at [1116, 224] on button "Chamar próximo" at bounding box center [1132, 214] width 131 height 34
click at [1132, 225] on button "Chamar próximo" at bounding box center [1132, 214] width 131 height 34
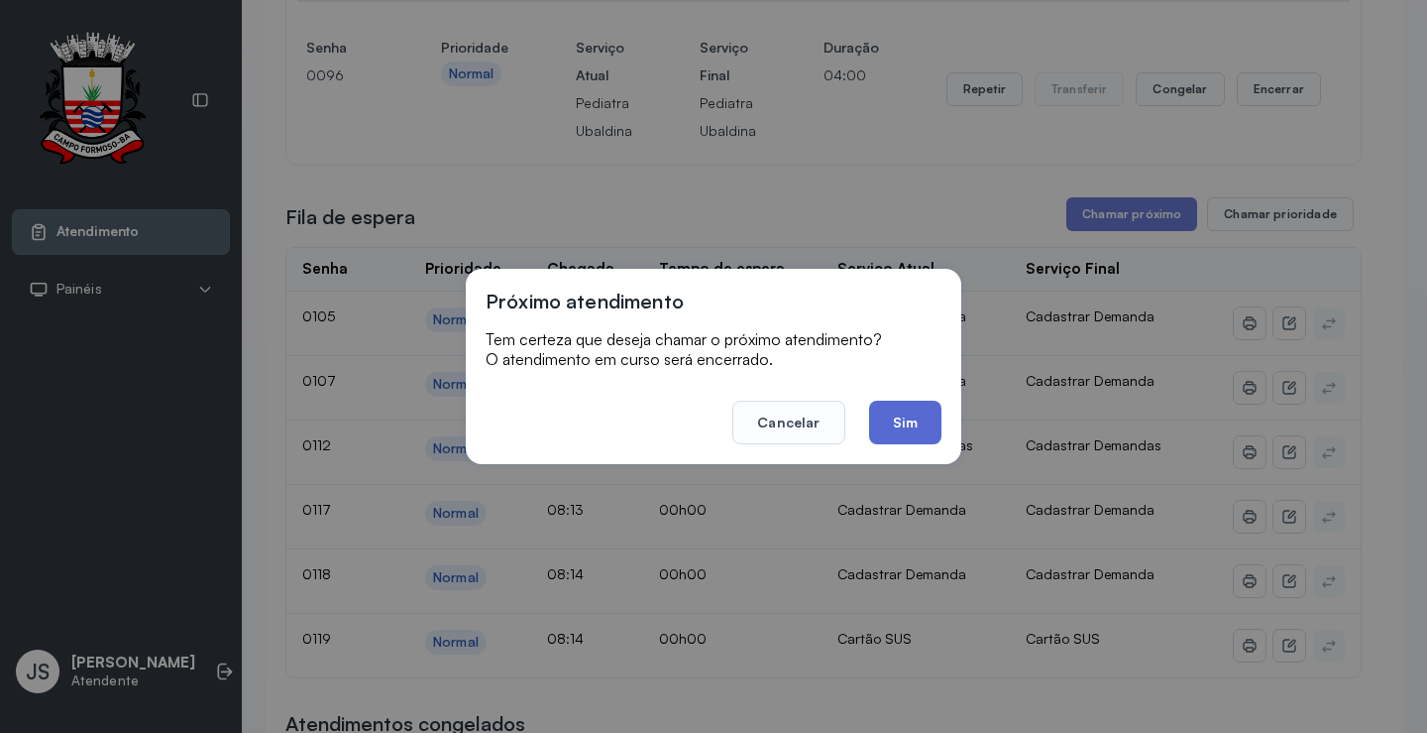
click at [917, 416] on button "Sim" at bounding box center [905, 422] width 72 height 44
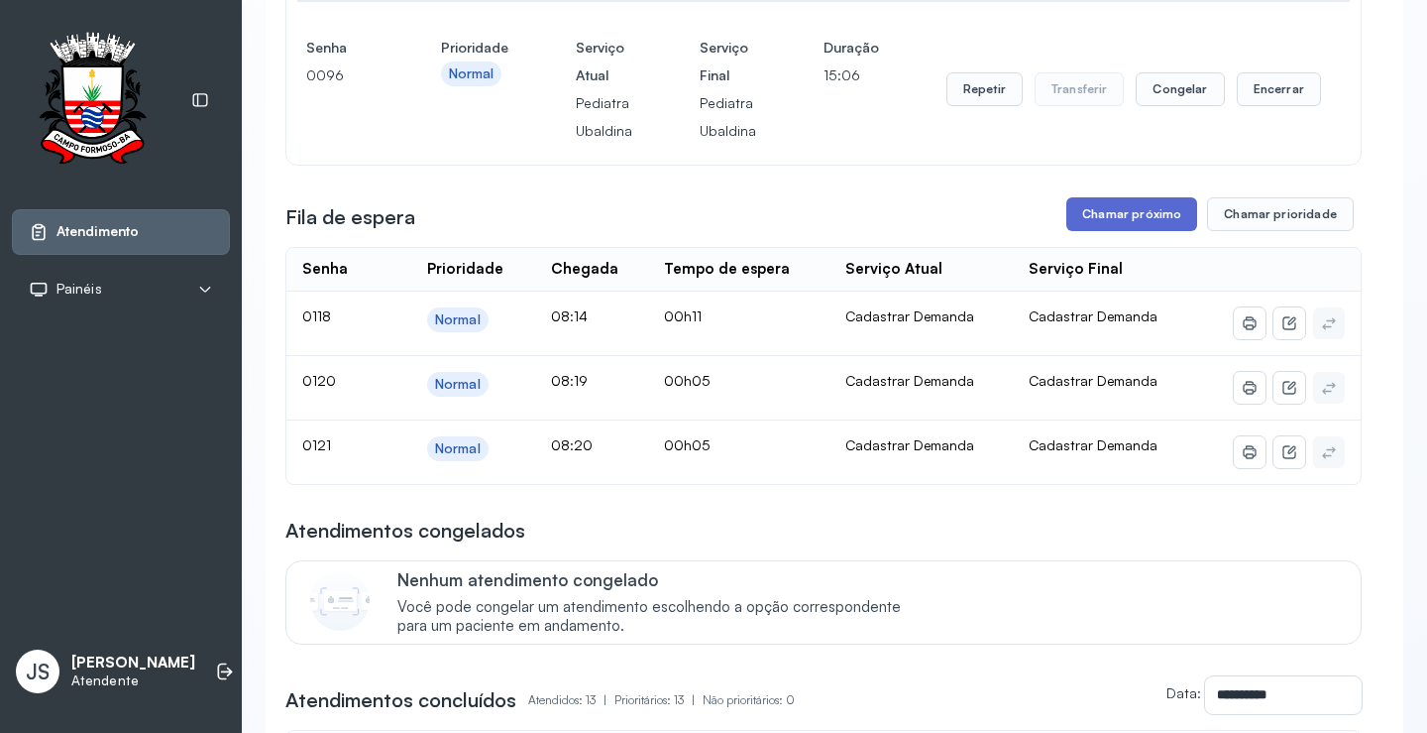
click at [1152, 219] on button "Chamar próximo" at bounding box center [1132, 214] width 131 height 34
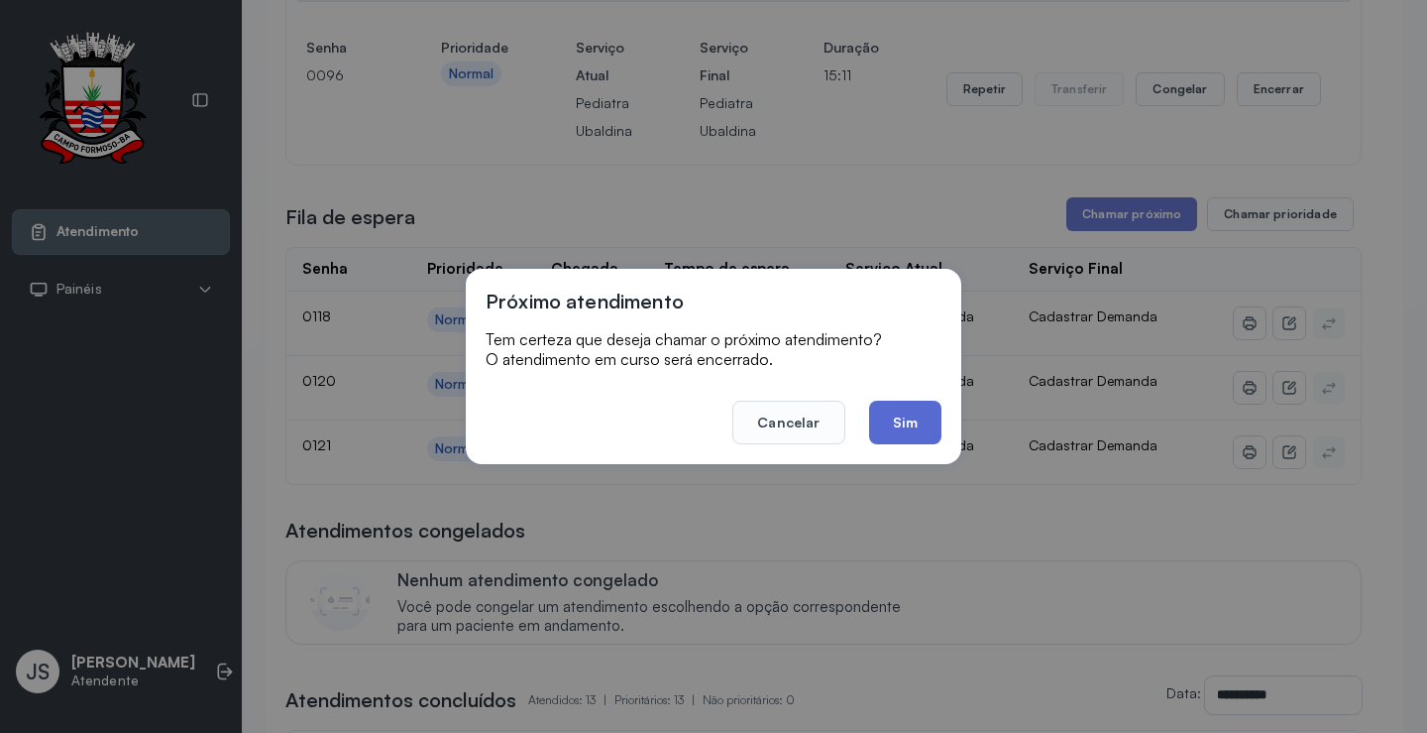
click at [913, 420] on button "Sim" at bounding box center [905, 422] width 72 height 44
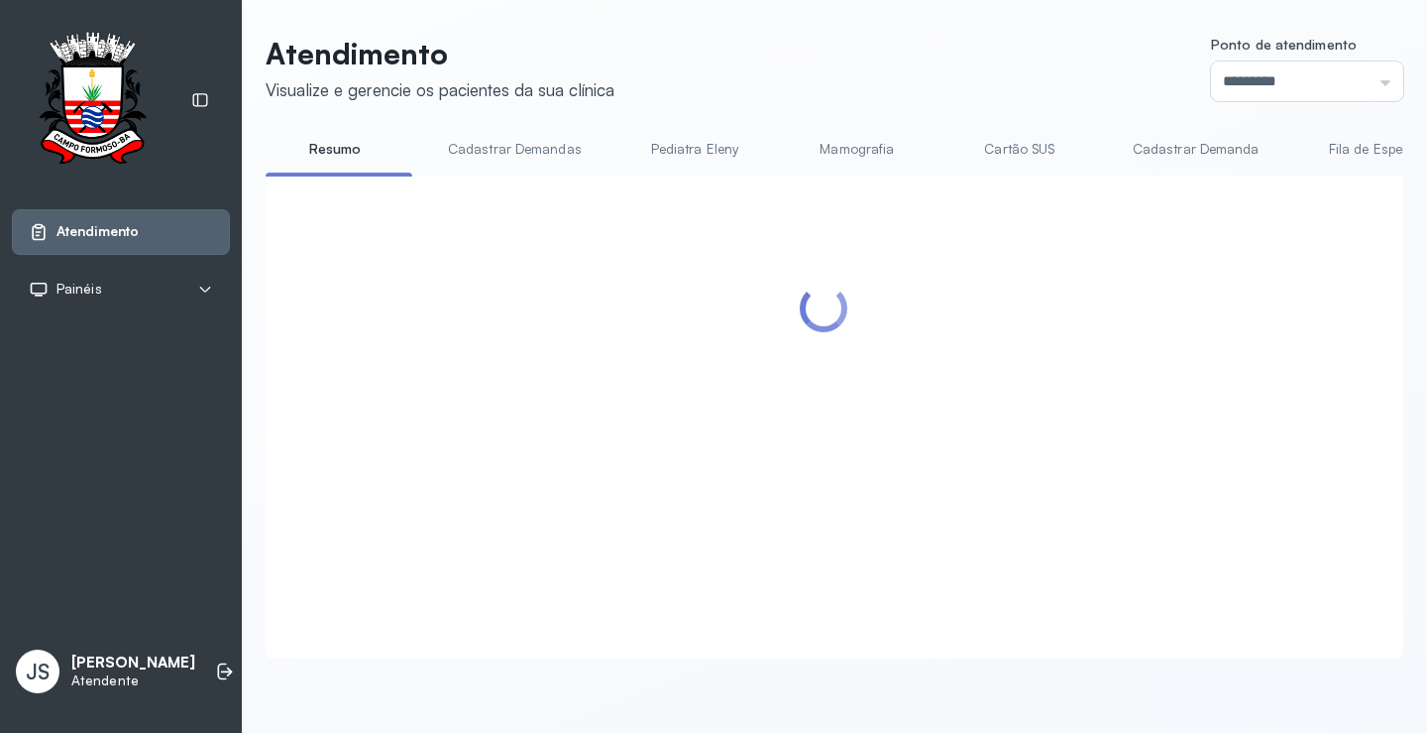
click at [913, 420] on div at bounding box center [823, 393] width 1077 height 396
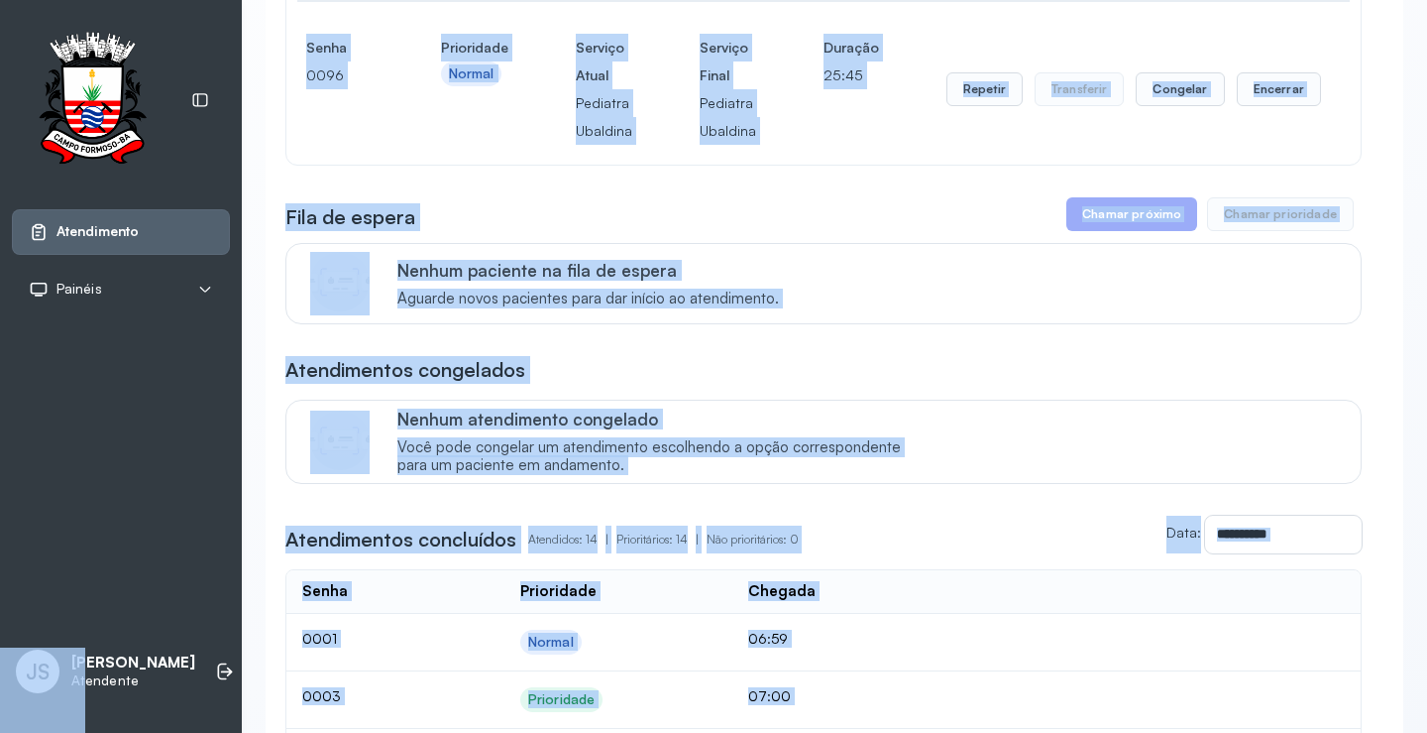
click at [985, 324] on div "Nenhum paciente na fila de espera Aguarde novos pacientes para dar início ao at…" at bounding box center [823, 283] width 1077 height 81
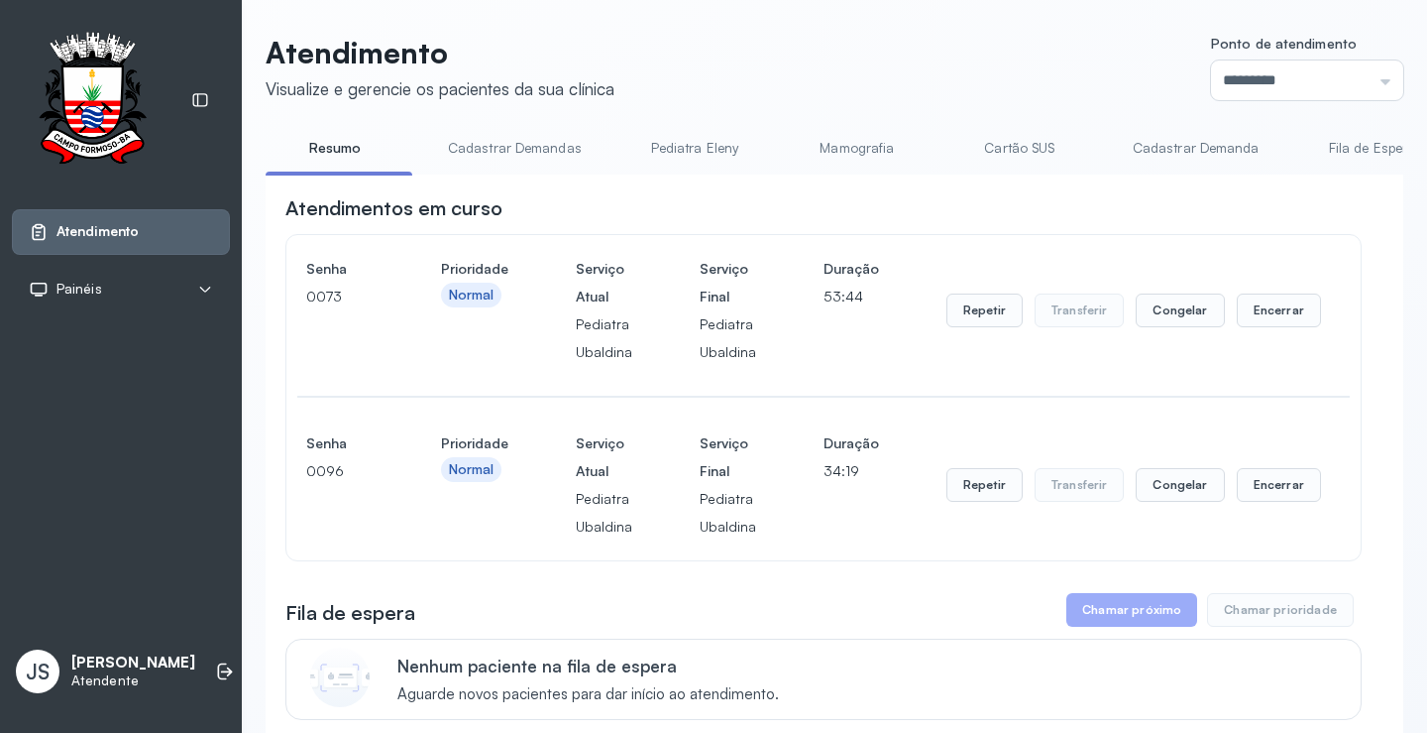
scroll to position [198, 0]
